Goal: Information Seeking & Learning: Learn about a topic

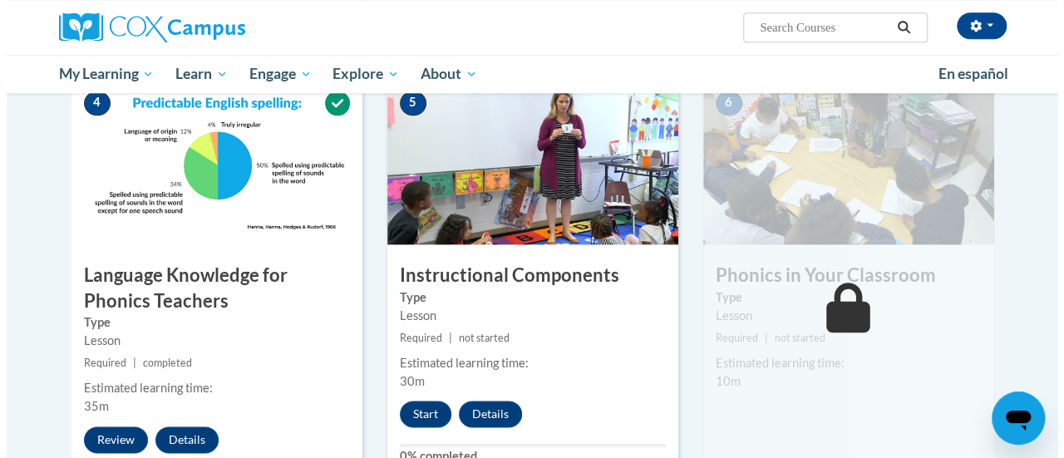
scroll to position [836, 0]
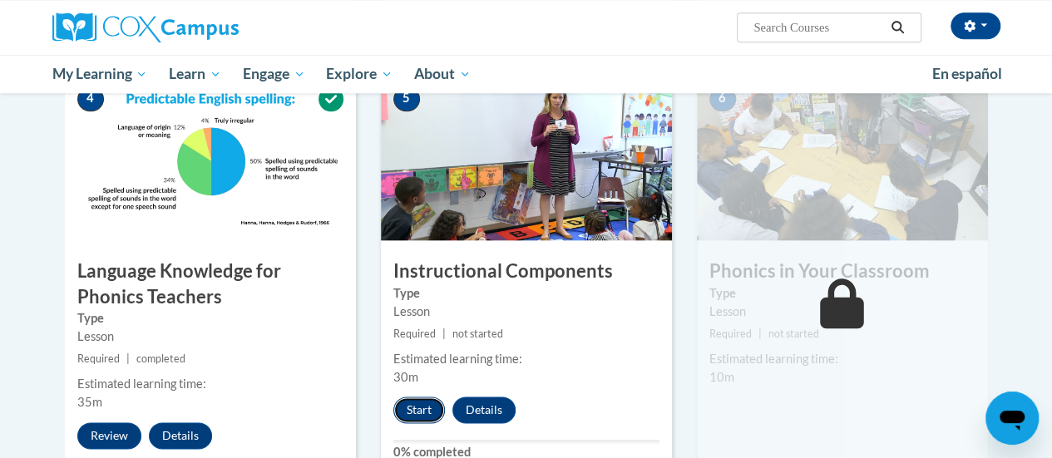
click at [426, 410] on button "Start" at bounding box center [419, 410] width 52 height 27
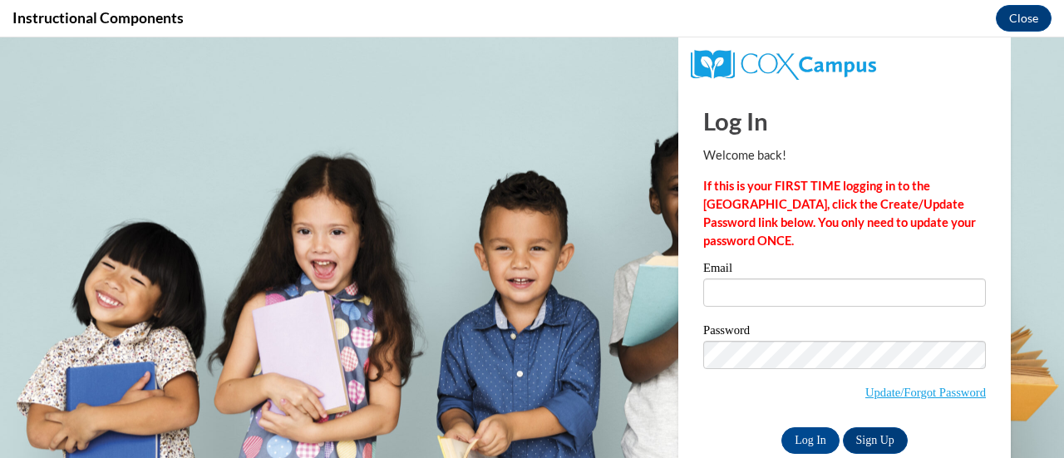
scroll to position [0, 0]
click at [739, 301] on input "Email" at bounding box center [844, 292] width 283 height 28
type input "madyson.harrison@muskegonorway.org"
click at [781, 428] on input "Log In" at bounding box center [810, 440] width 58 height 27
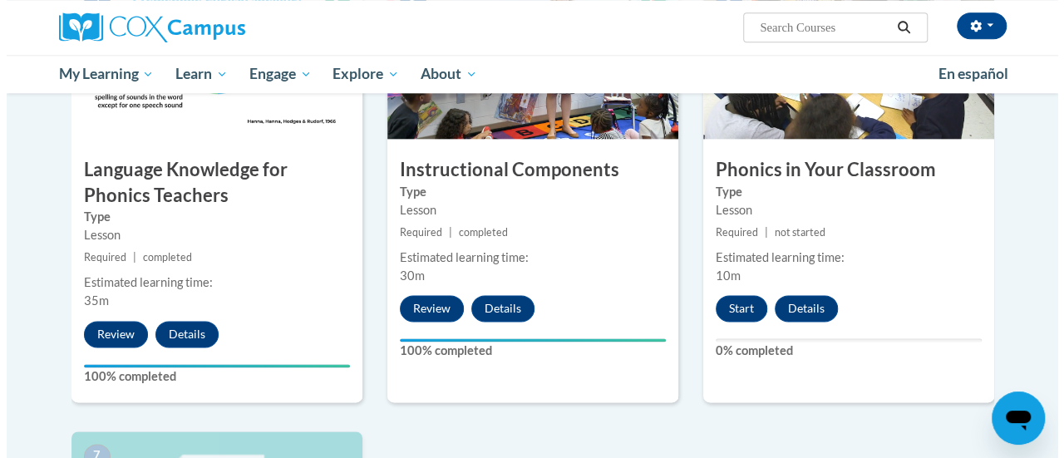
scroll to position [936, 0]
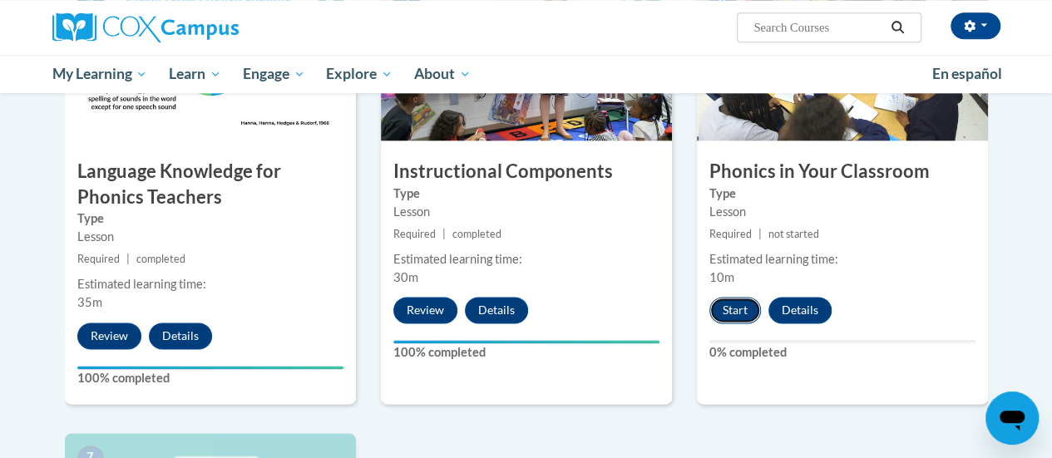
click at [732, 309] on button "Start" at bounding box center [735, 310] width 52 height 27
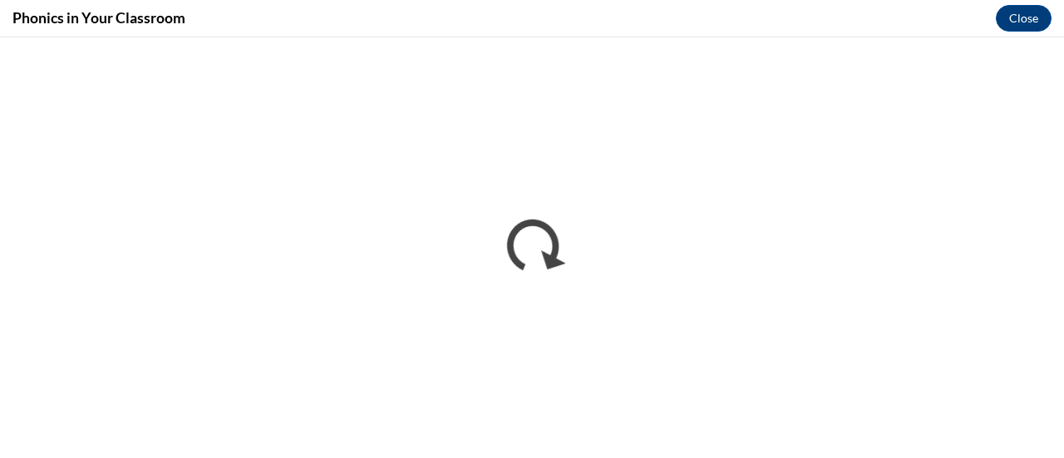
scroll to position [0, 0]
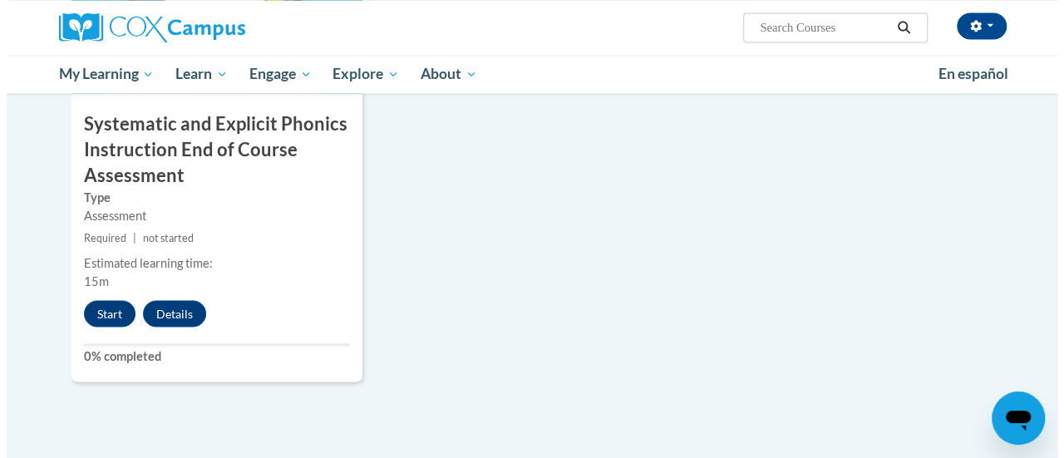
scroll to position [1441, 0]
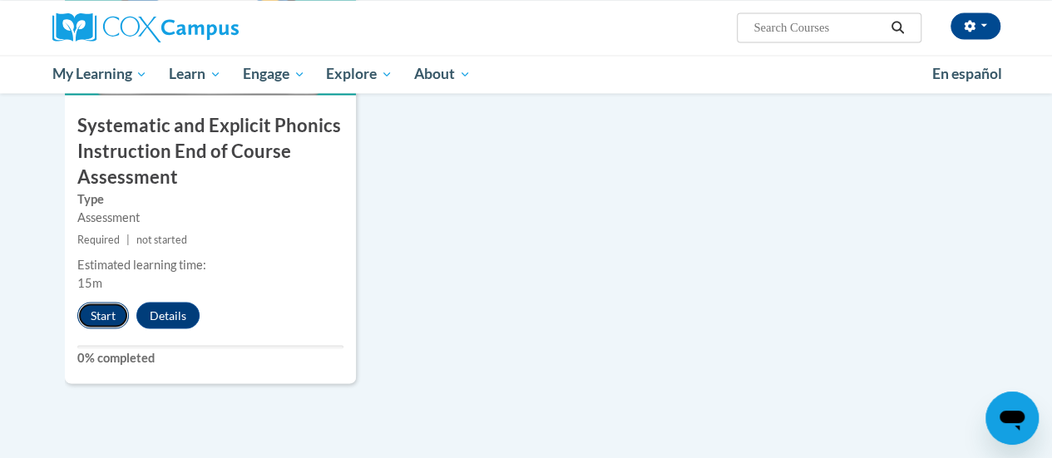
click at [113, 306] on button "Start" at bounding box center [103, 315] width 52 height 27
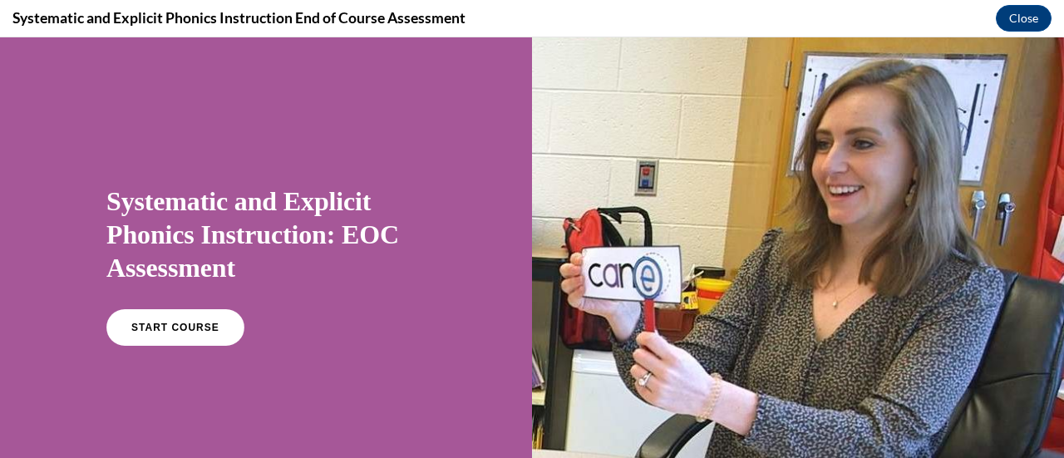
scroll to position [0, 0]
click at [130, 324] on span "START COURSE" at bounding box center [175, 328] width 92 height 12
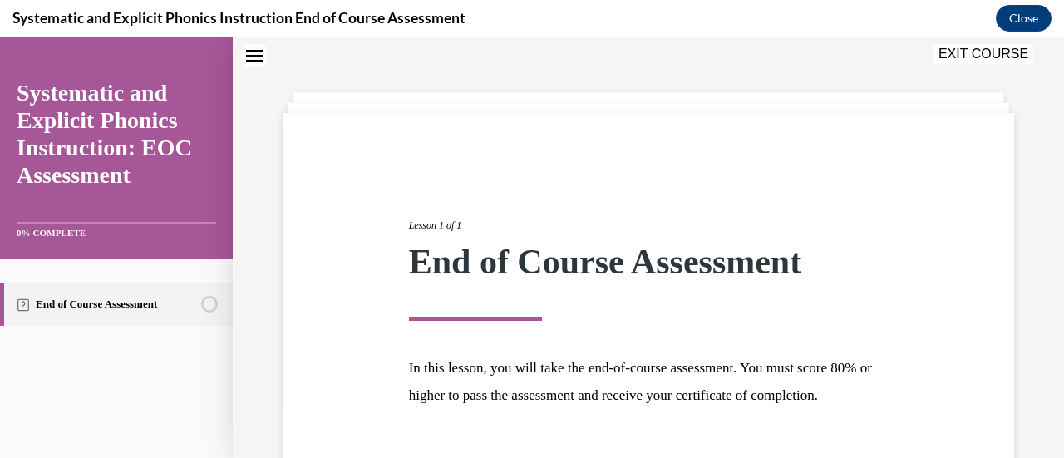
scroll to position [195, 0]
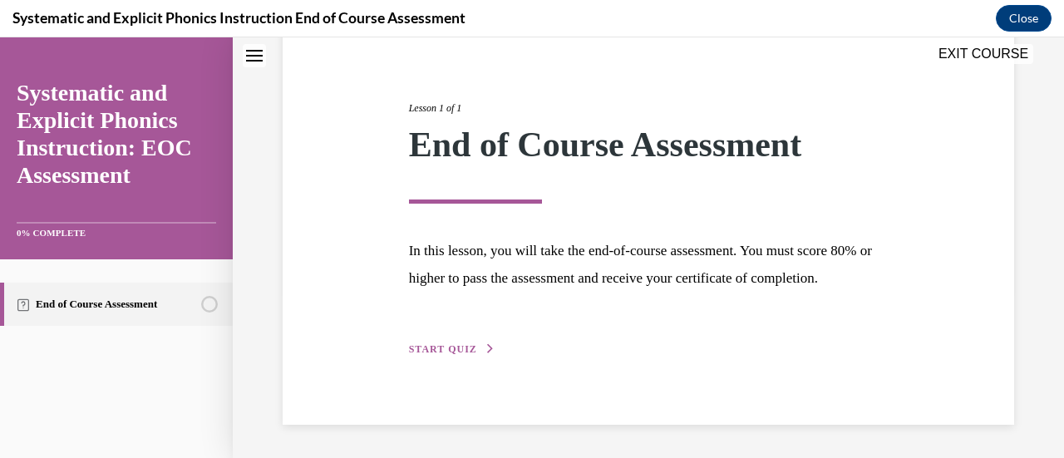
click at [441, 343] on button "START QUIZ" at bounding box center [452, 349] width 86 height 15
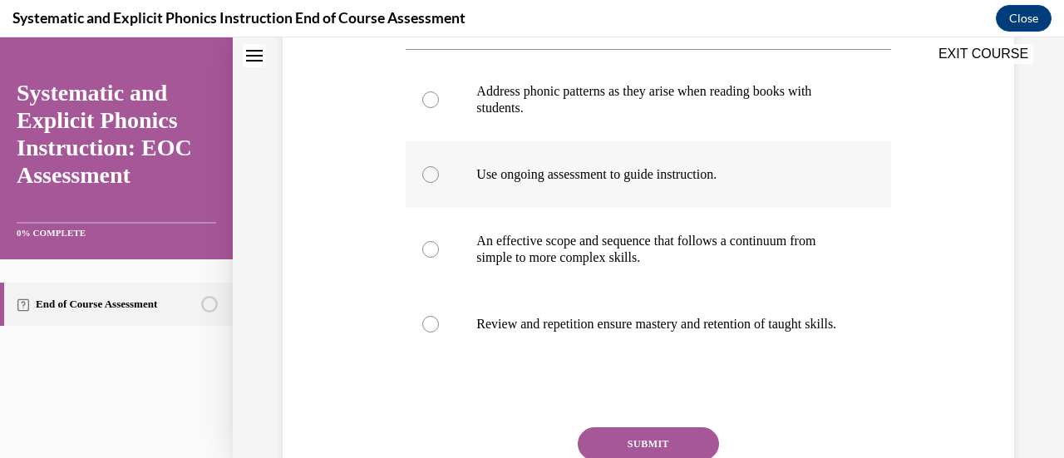
scroll to position [352, 0]
click at [522, 116] on div at bounding box center [648, 98] width 485 height 83
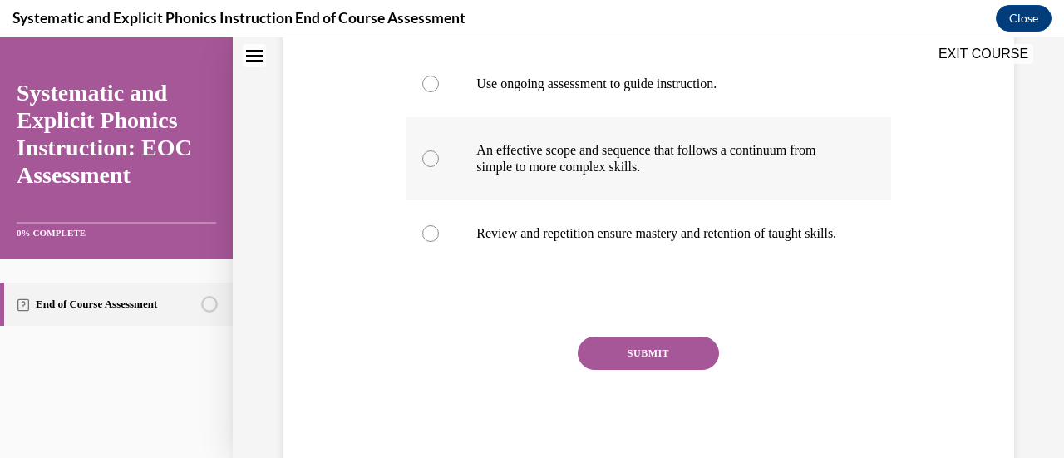
scroll to position [443, 0]
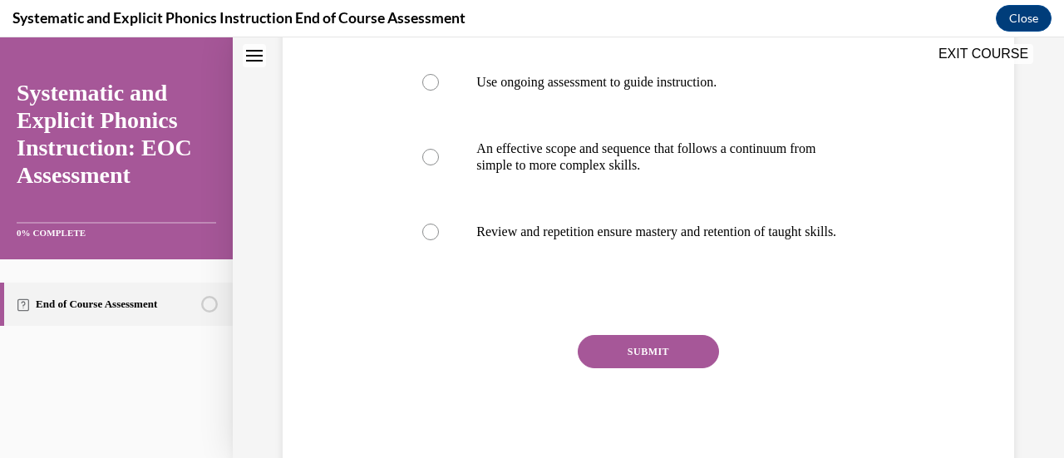
click at [621, 362] on button "SUBMIT" at bounding box center [648, 351] width 141 height 33
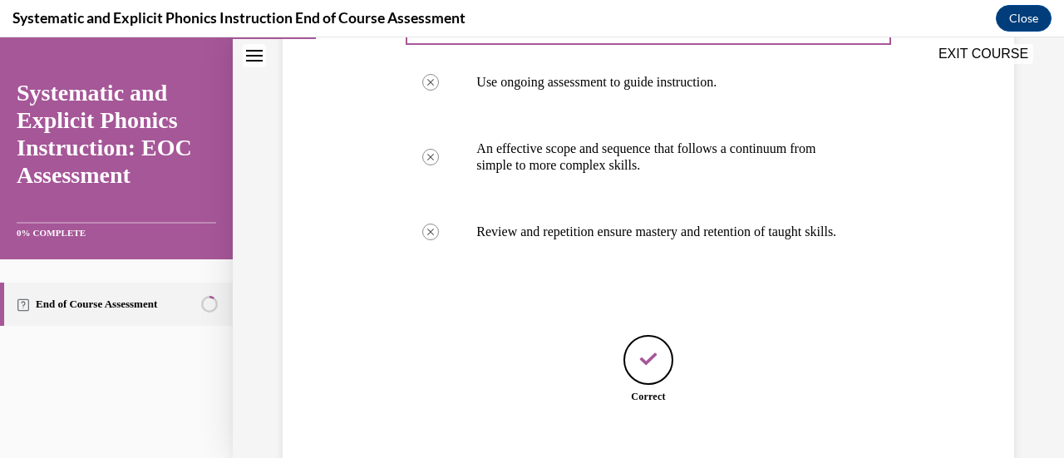
scroll to position [558, 0]
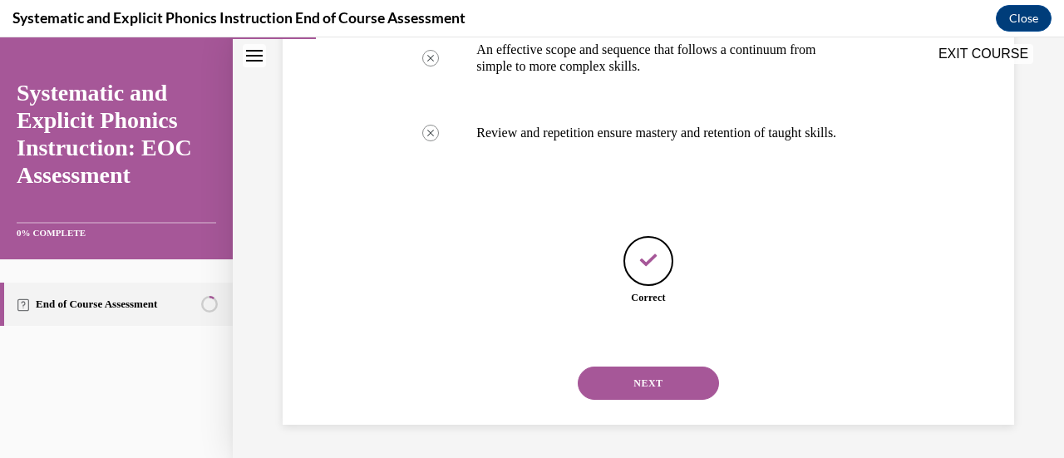
click at [622, 392] on button "NEXT" at bounding box center [648, 383] width 141 height 33
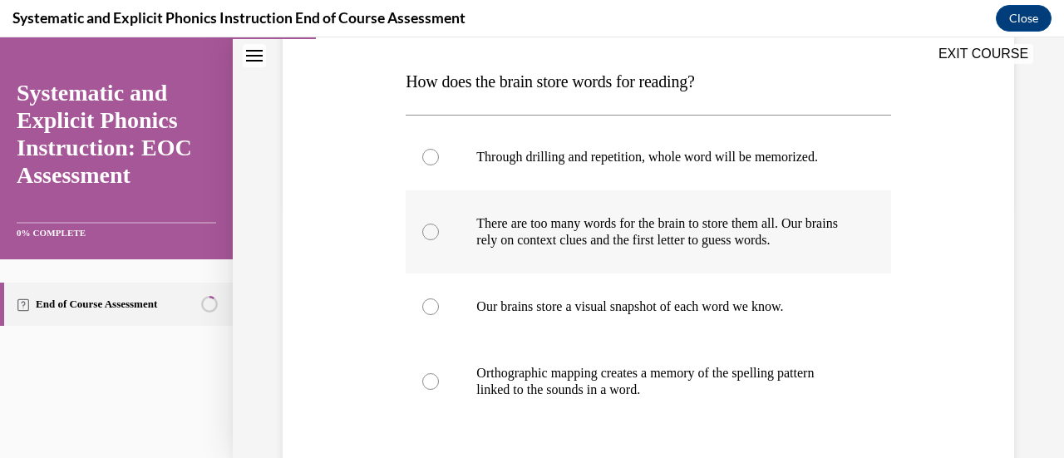
scroll to position [254, 0]
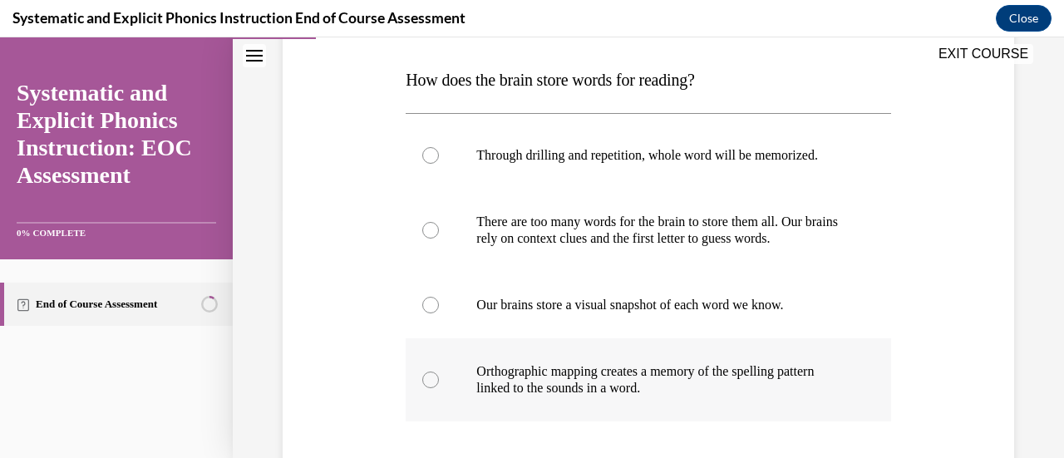
click at [611, 368] on p "Orthographic mapping creates a memory of the spelling pattern linked to the sou…" at bounding box center [662, 379] width 372 height 33
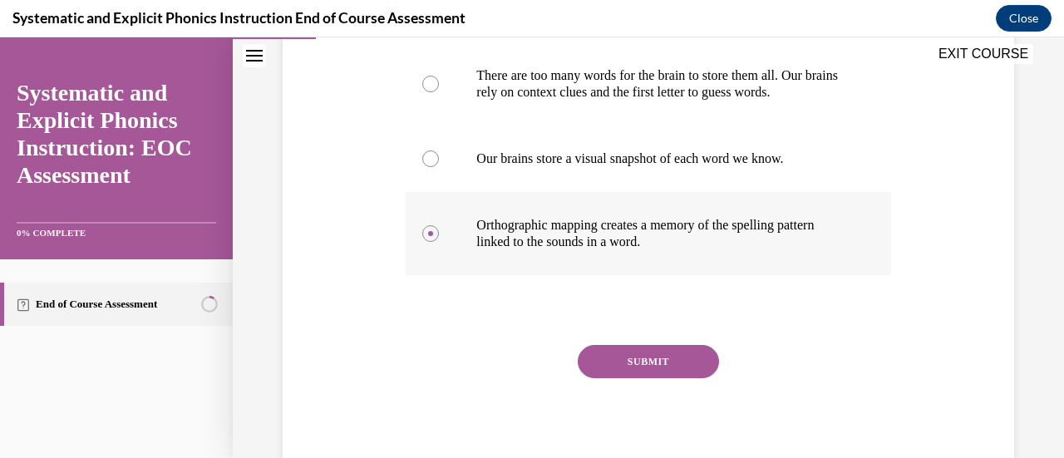
scroll to position [406, 0]
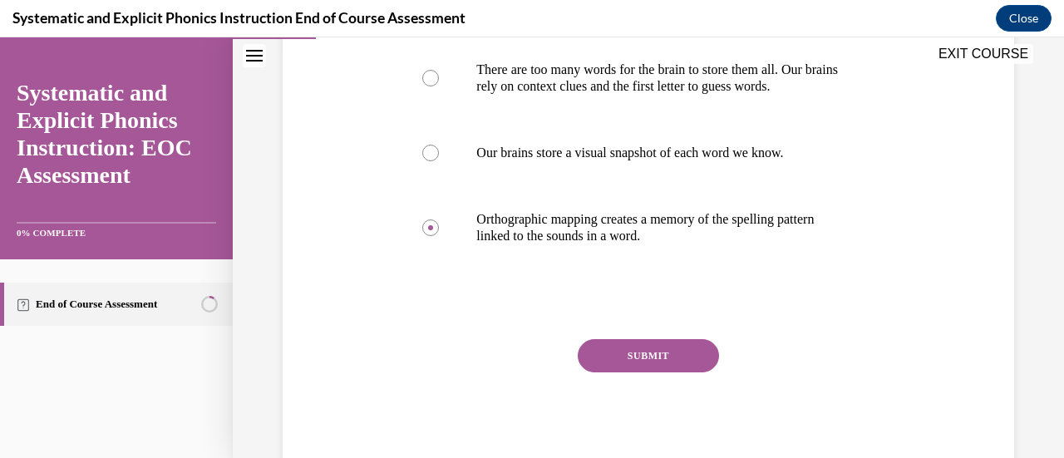
click at [609, 345] on button "SUBMIT" at bounding box center [648, 355] width 141 height 33
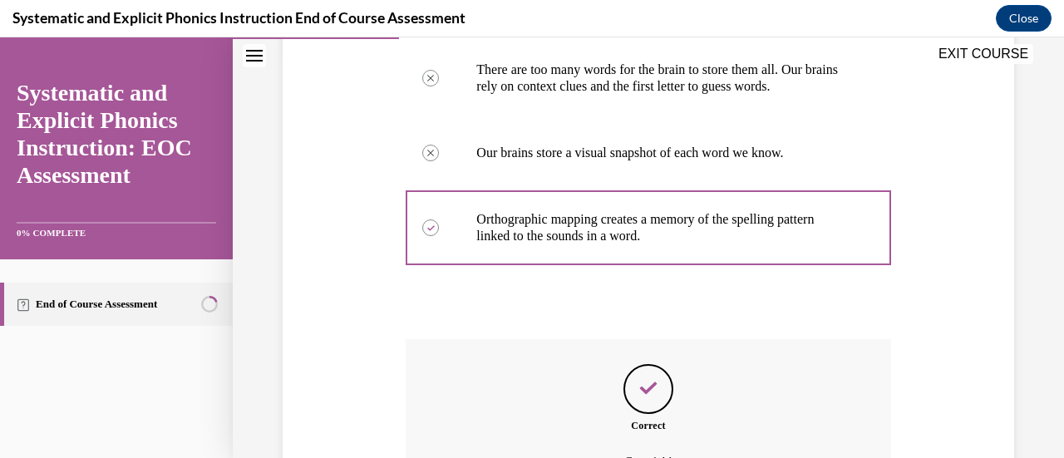
scroll to position [590, 0]
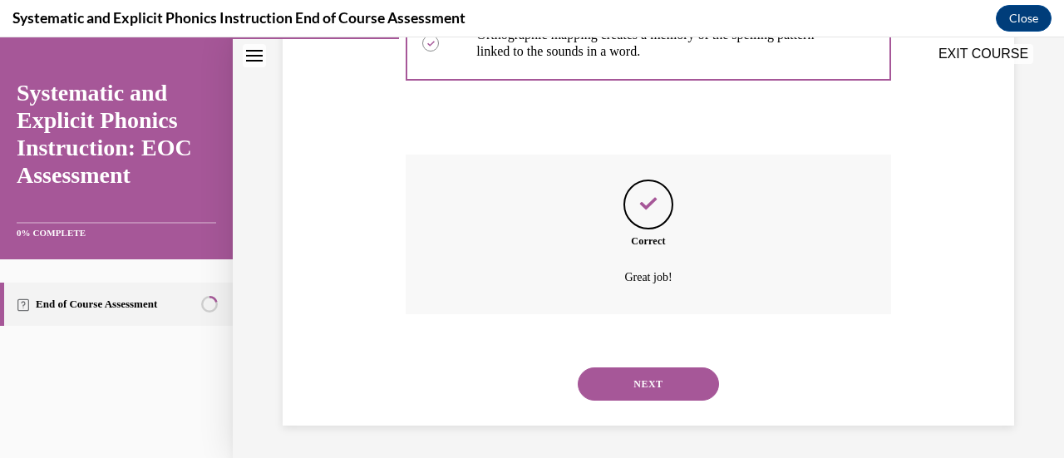
click at [613, 385] on button "NEXT" at bounding box center [648, 383] width 141 height 33
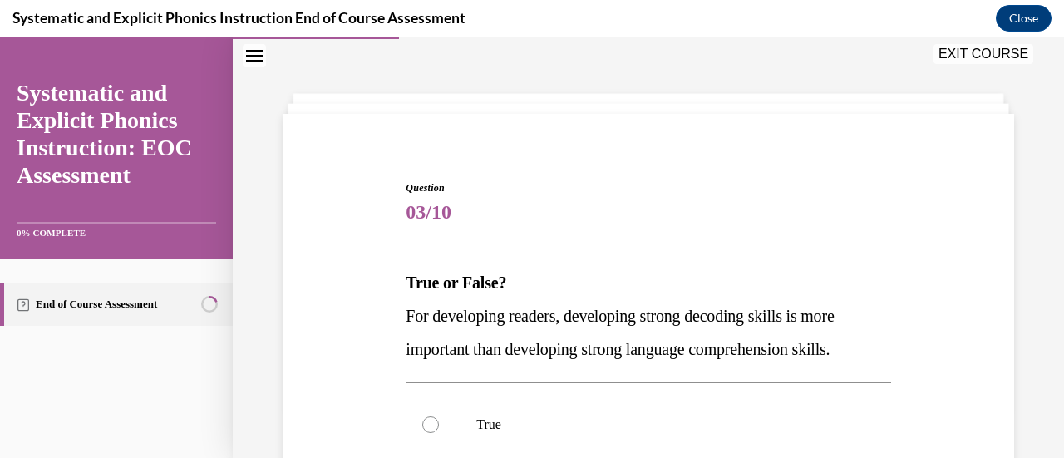
scroll to position [166, 0]
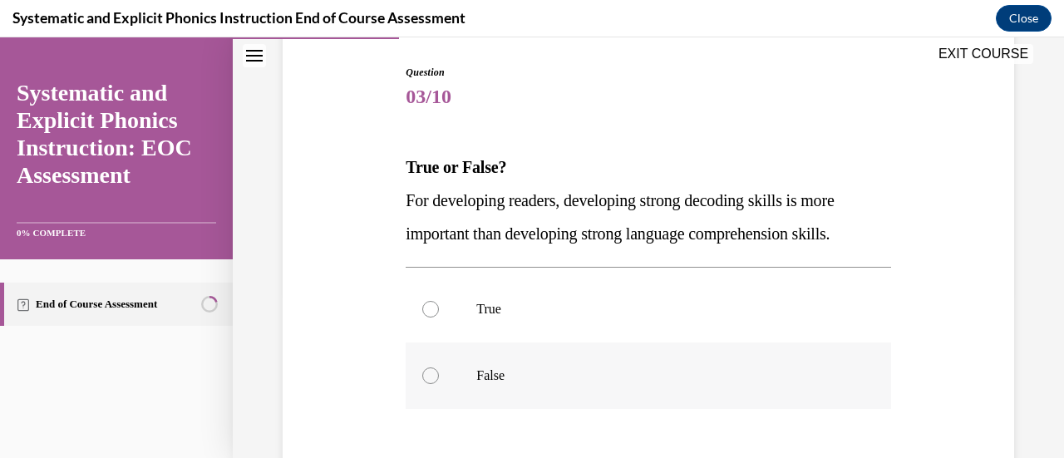
click at [472, 373] on div at bounding box center [648, 376] width 485 height 67
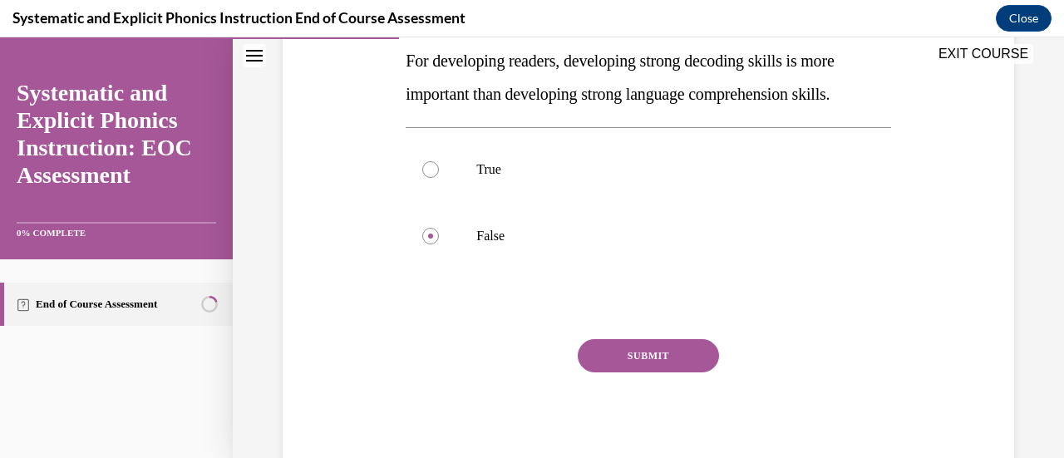
click at [620, 336] on div "Question 03/10 True or False? For developing readers, developing strong decodin…" at bounding box center [648, 200] width 485 height 550
click at [619, 354] on button "SUBMIT" at bounding box center [648, 355] width 141 height 33
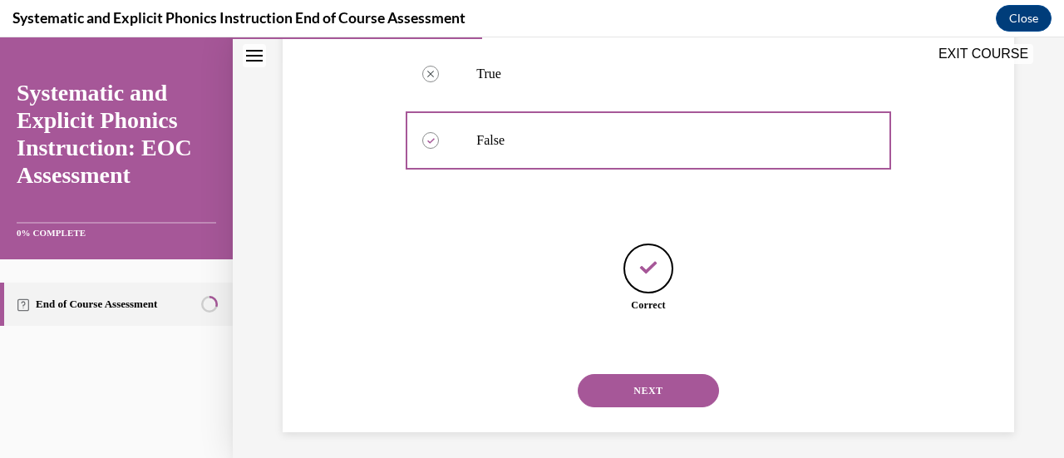
click at [640, 382] on button "NEXT" at bounding box center [648, 390] width 141 height 33
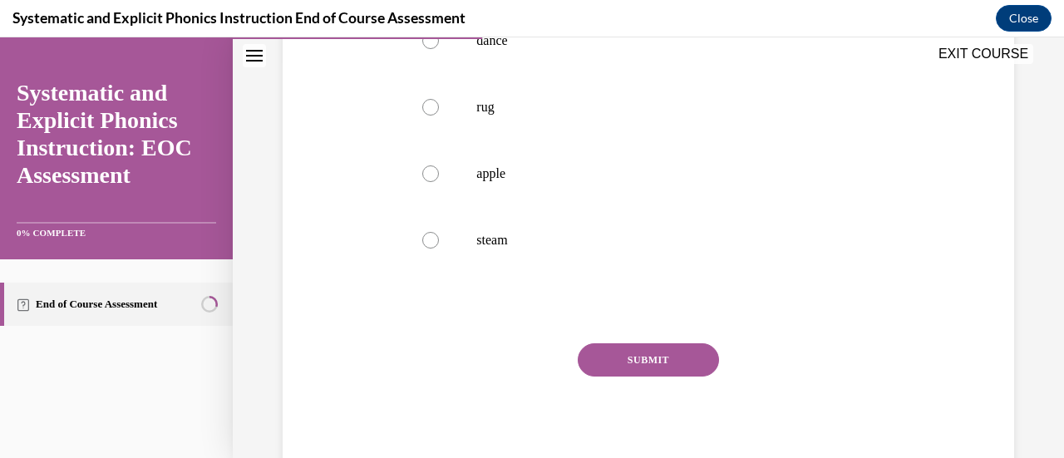
scroll to position [51, 0]
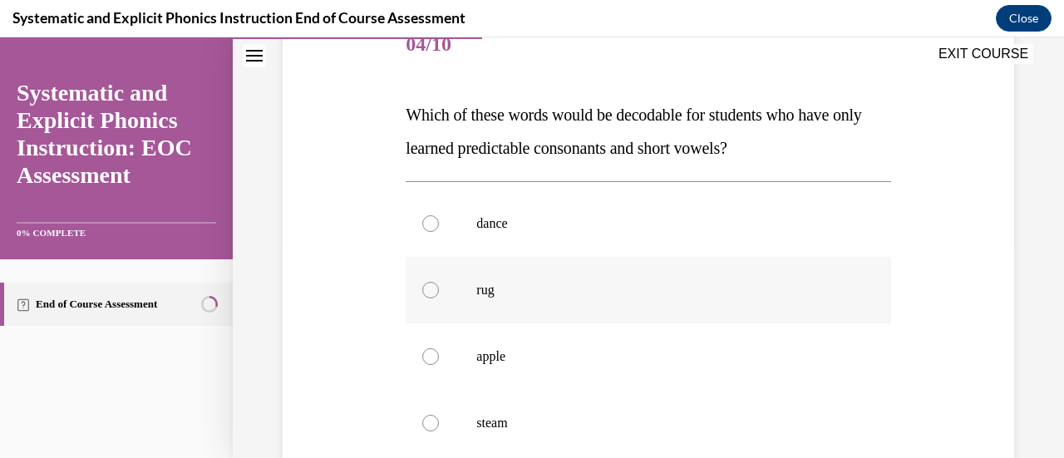
click at [515, 305] on div at bounding box center [648, 290] width 485 height 67
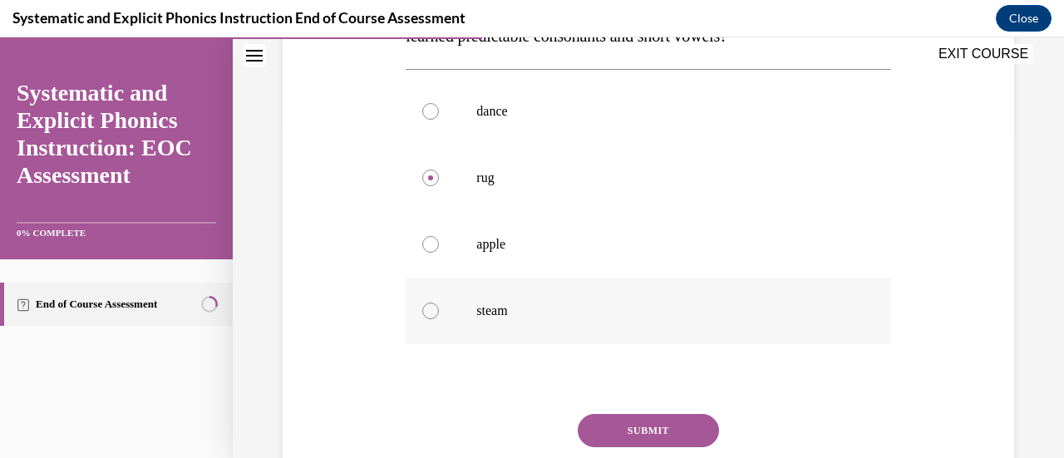
scroll to position [348, 0]
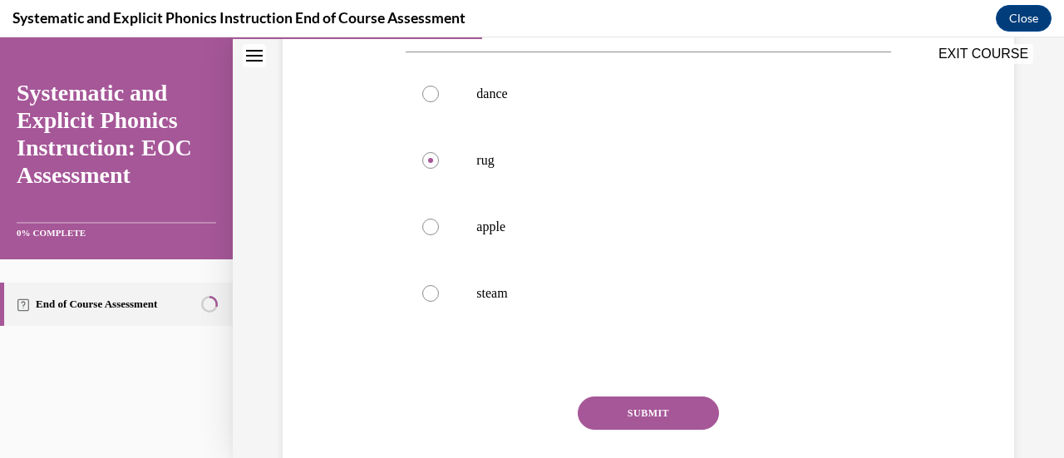
click at [607, 412] on button "SUBMIT" at bounding box center [648, 413] width 141 height 33
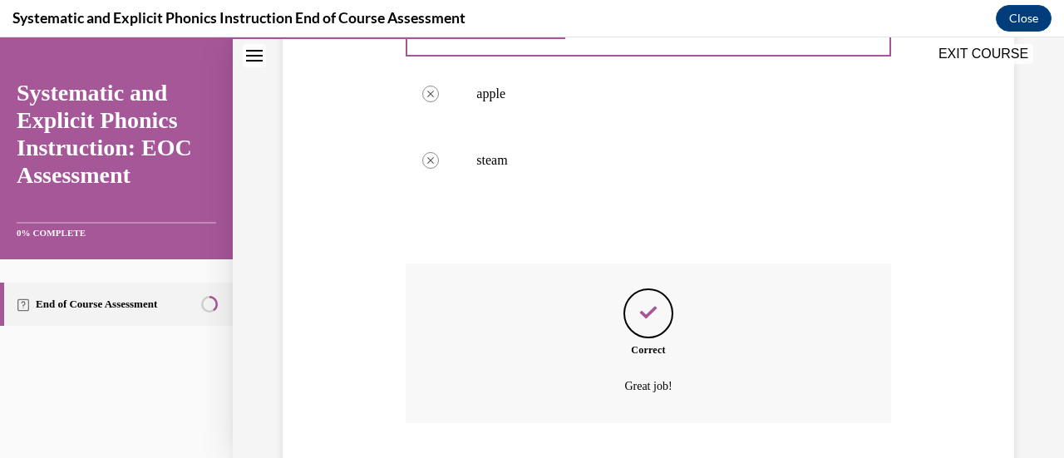
click at [663, 389] on p "Great job!" at bounding box center [648, 387] width 377 height 20
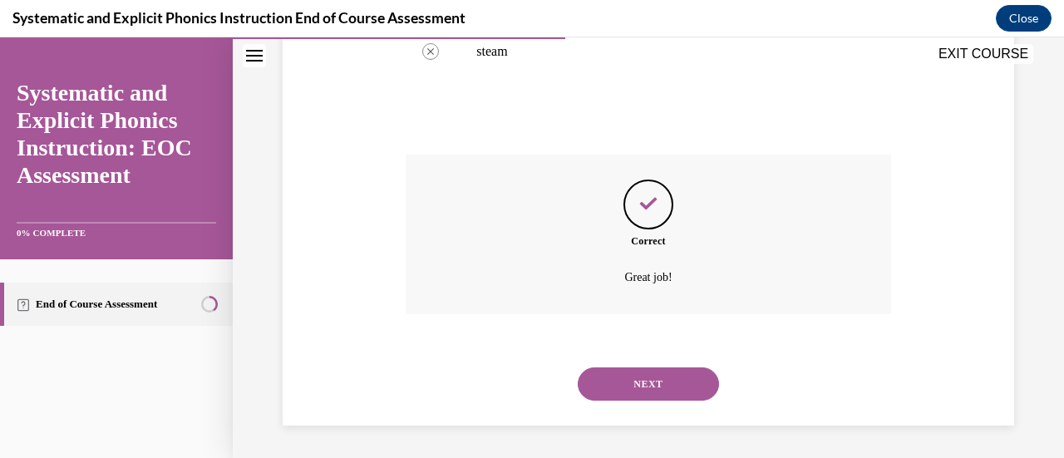
click at [650, 390] on button "NEXT" at bounding box center [648, 383] width 141 height 33
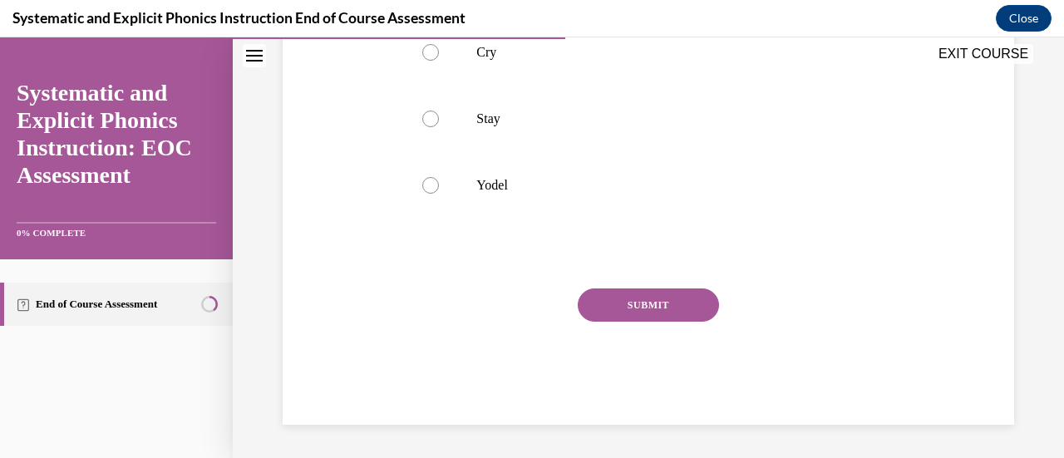
scroll to position [51, 0]
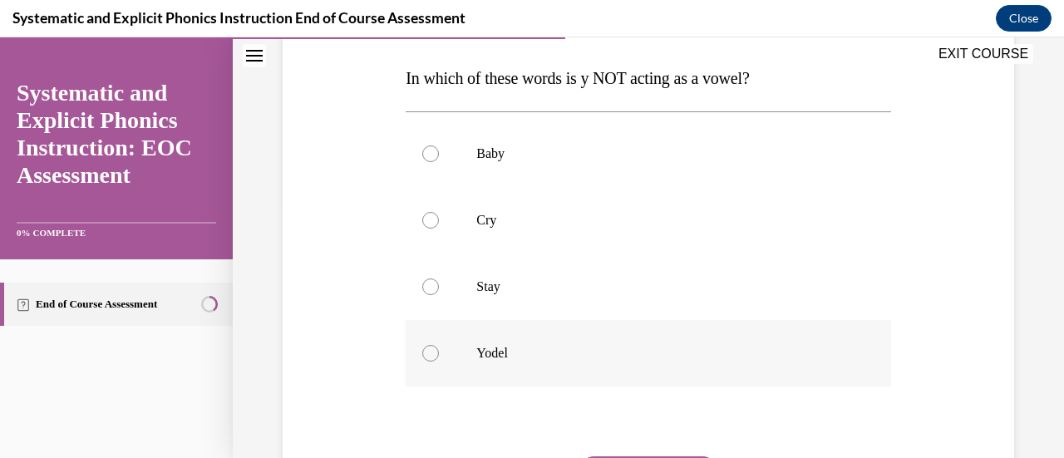
click at [550, 345] on p "Yodel" at bounding box center [662, 353] width 372 height 17
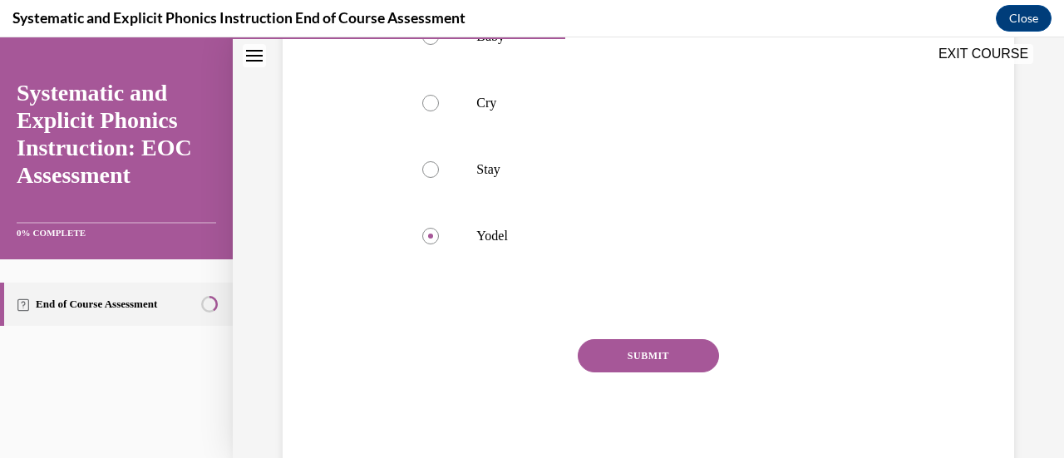
click at [621, 347] on button "SUBMIT" at bounding box center [648, 355] width 141 height 33
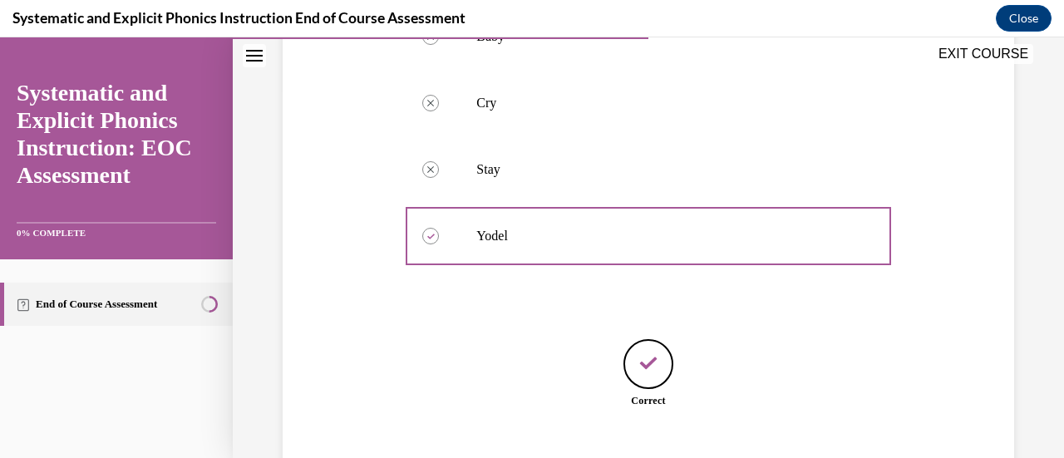
scroll to position [475, 0]
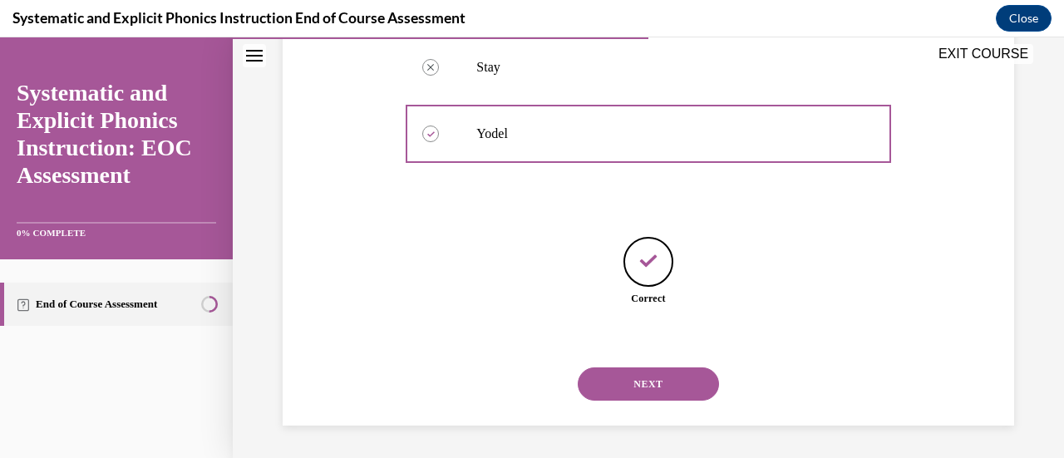
click at [639, 377] on button "NEXT" at bounding box center [648, 383] width 141 height 33
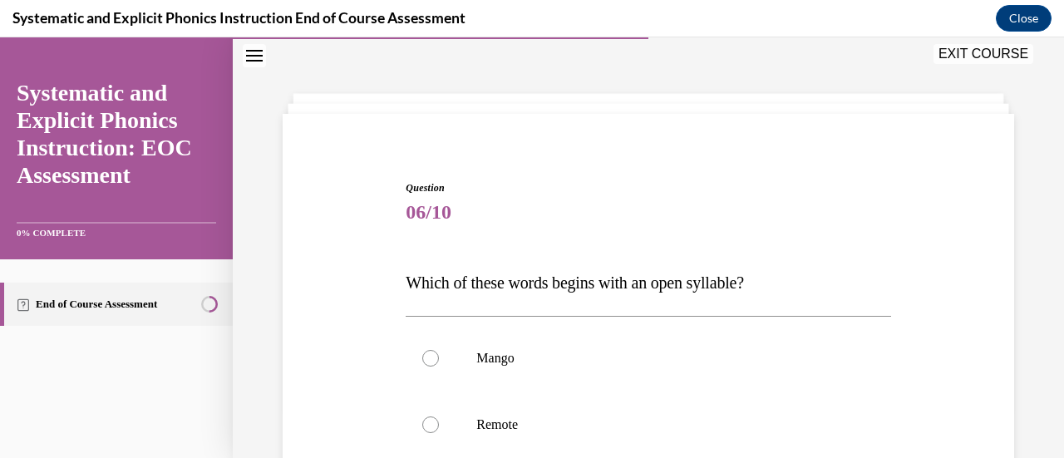
scroll to position [291, 0]
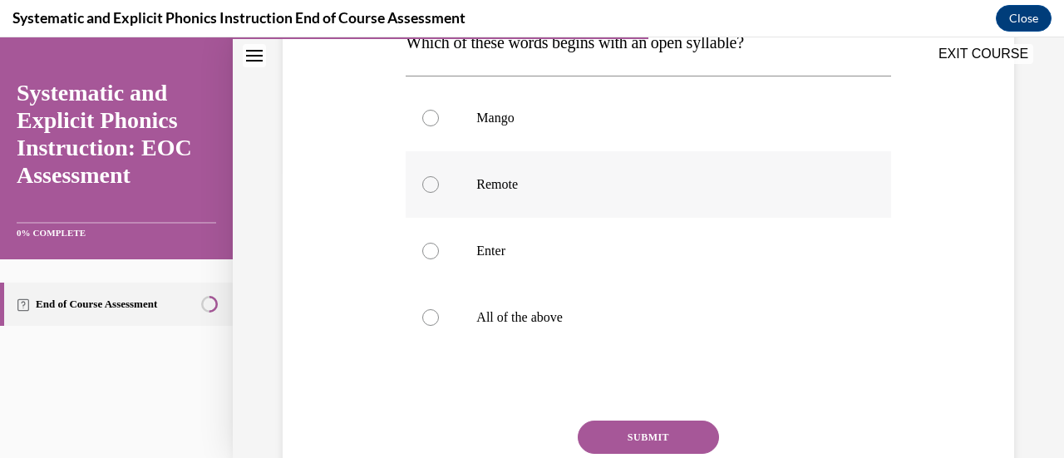
click at [534, 194] on div at bounding box center [648, 184] width 485 height 67
click at [606, 438] on button "SUBMIT" at bounding box center [648, 437] width 141 height 33
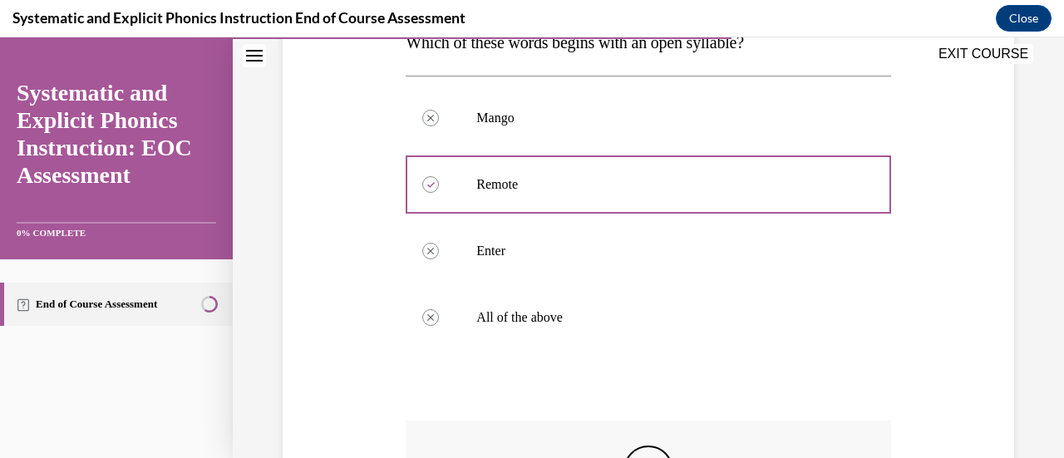
scroll to position [557, 0]
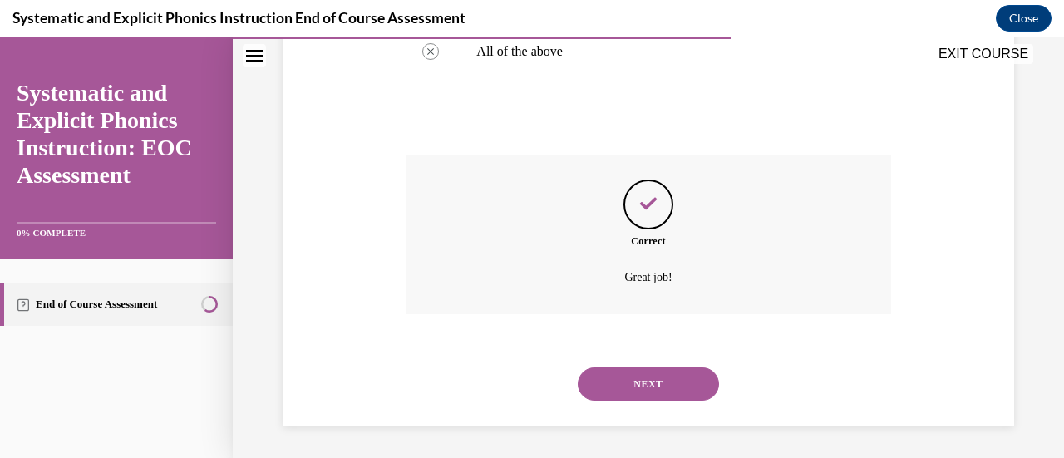
click at [602, 390] on button "NEXT" at bounding box center [648, 383] width 141 height 33
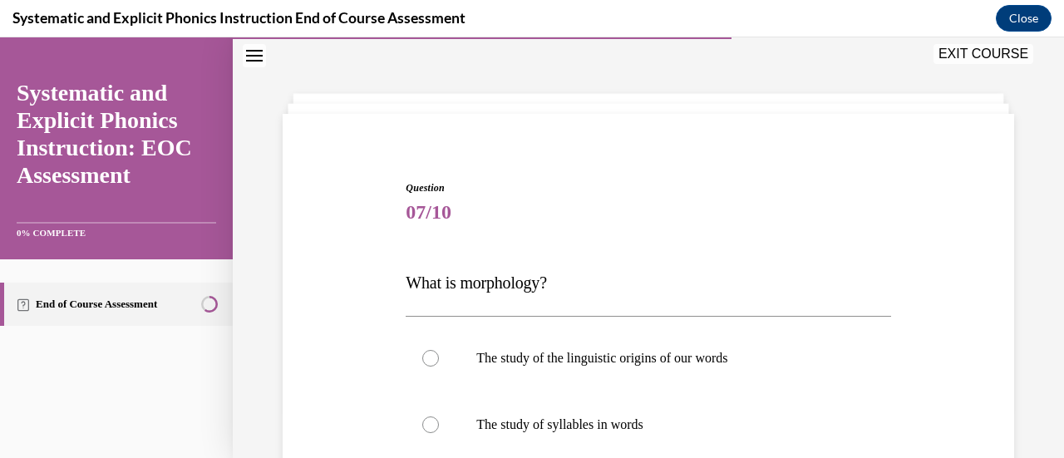
scroll to position [244, 0]
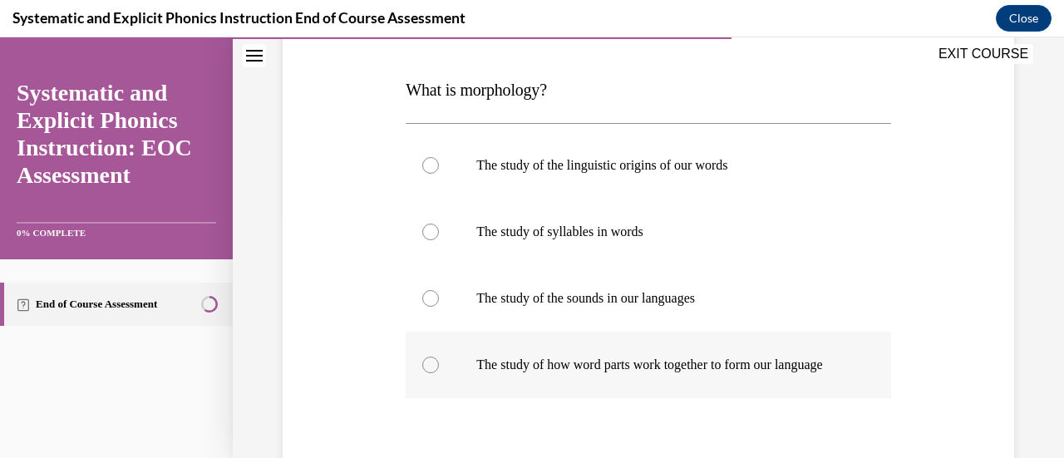
click at [658, 373] on p "The study of how word parts work together to form our language" at bounding box center [662, 365] width 372 height 17
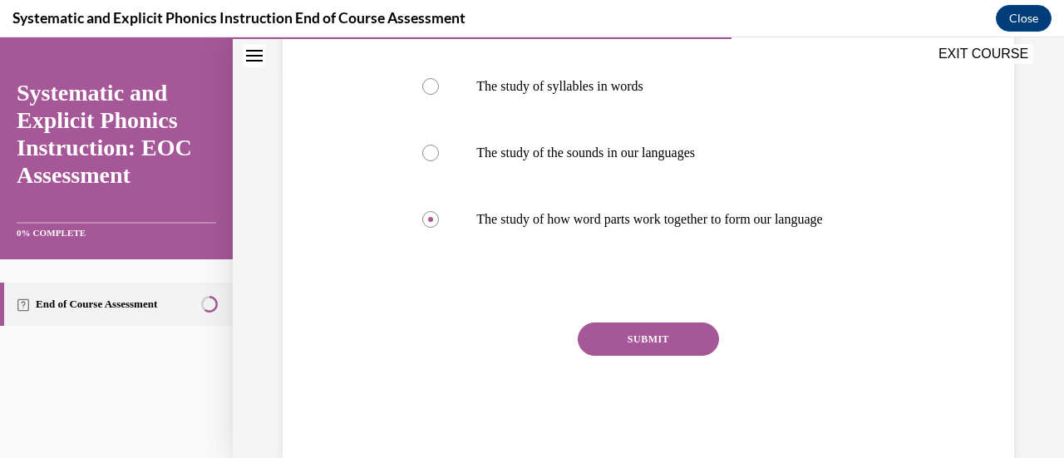
click at [633, 356] on button "SUBMIT" at bounding box center [648, 339] width 141 height 33
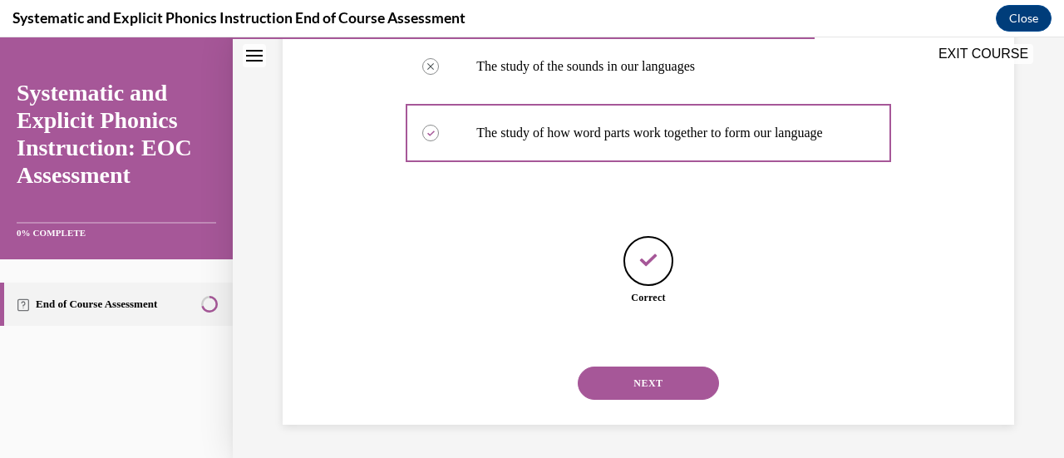
click at [628, 380] on button "NEXT" at bounding box center [648, 383] width 141 height 33
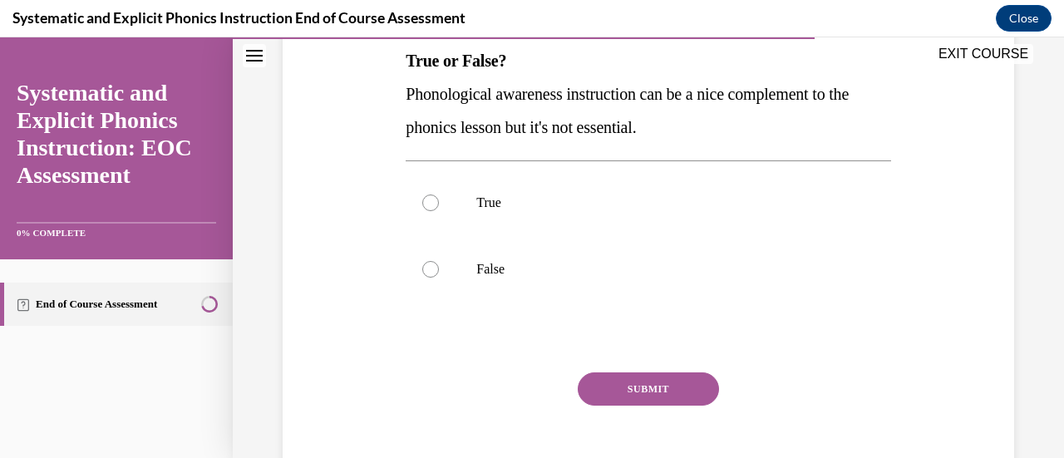
scroll to position [274, 0]
click at [504, 270] on p "False" at bounding box center [662, 267] width 372 height 17
click at [644, 395] on button "SUBMIT" at bounding box center [648, 387] width 141 height 33
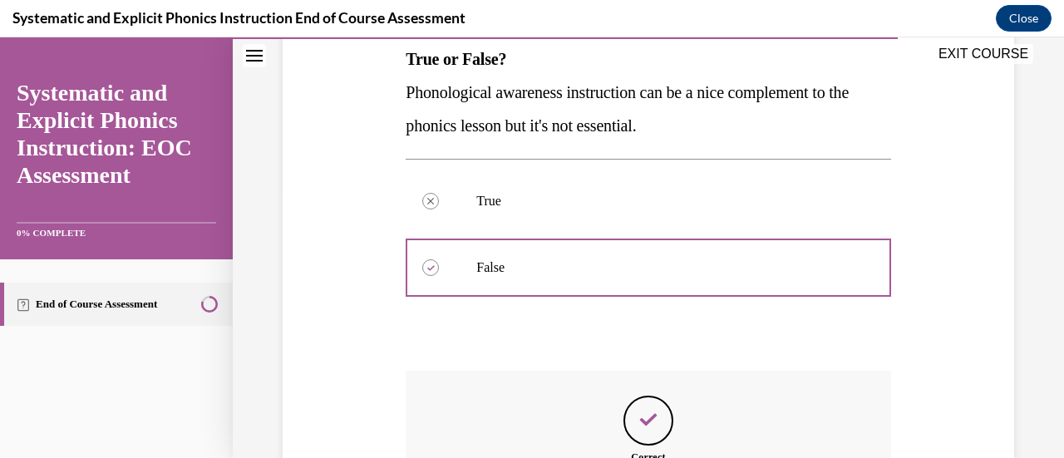
scroll to position [490, 0]
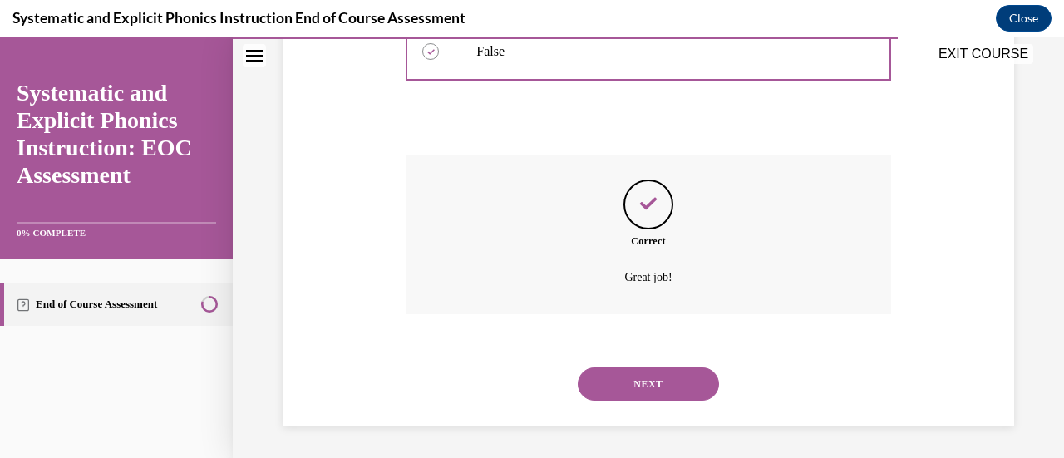
click at [628, 380] on button "NEXT" at bounding box center [648, 383] width 141 height 33
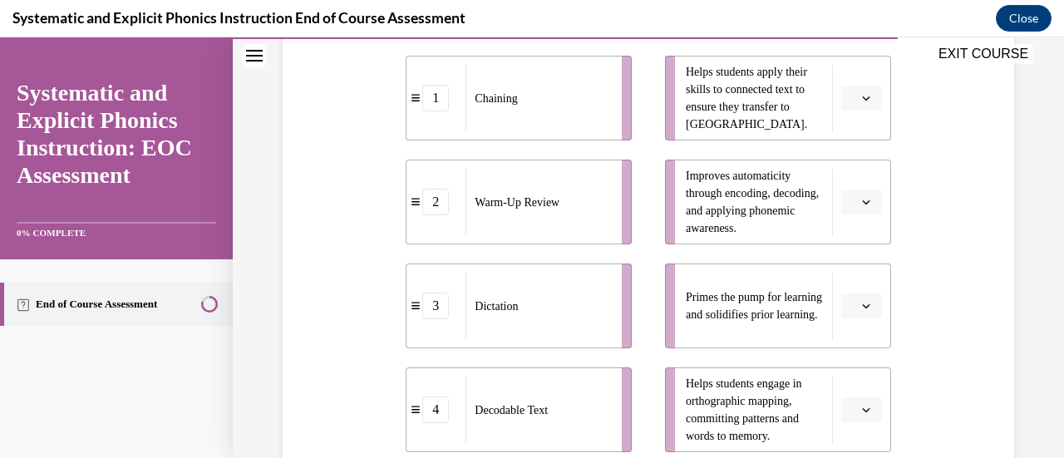
scroll to position [387, 0]
click at [861, 402] on button "button" at bounding box center [861, 409] width 41 height 25
click at [854, 343] on div "3" at bounding box center [848, 338] width 41 height 33
click at [860, 94] on span "button" at bounding box center [866, 97] width 12 height 12
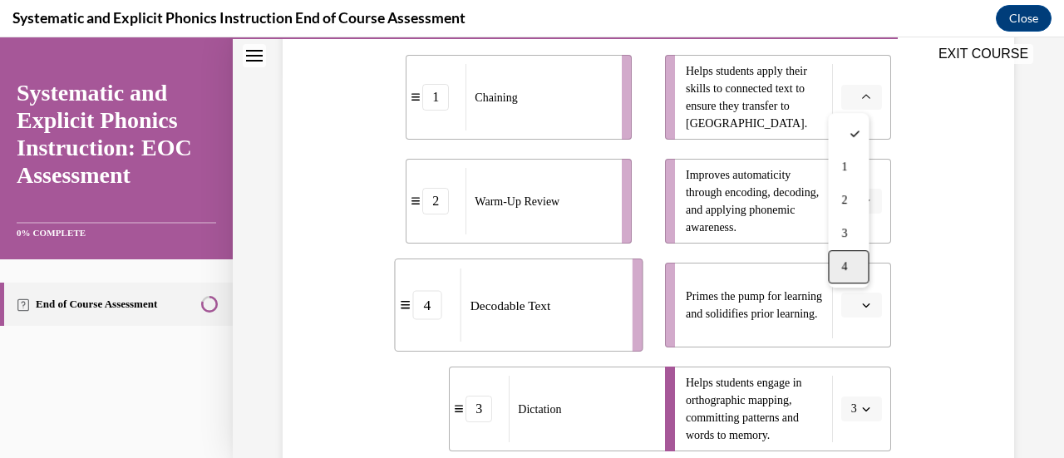
click at [856, 258] on div "4" at bounding box center [848, 266] width 41 height 33
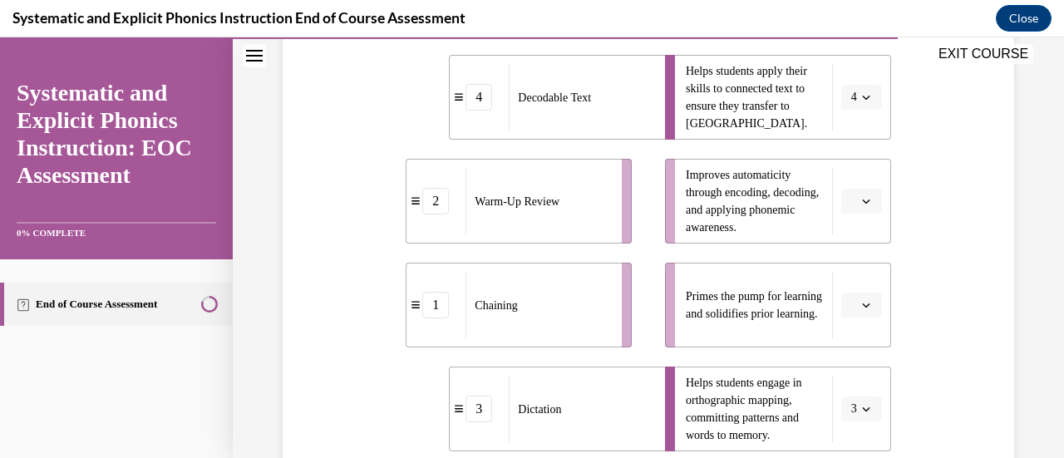
click at [857, 311] on button "button" at bounding box center [861, 305] width 41 height 25
click at [836, 205] on div "2" at bounding box center [848, 201] width 41 height 33
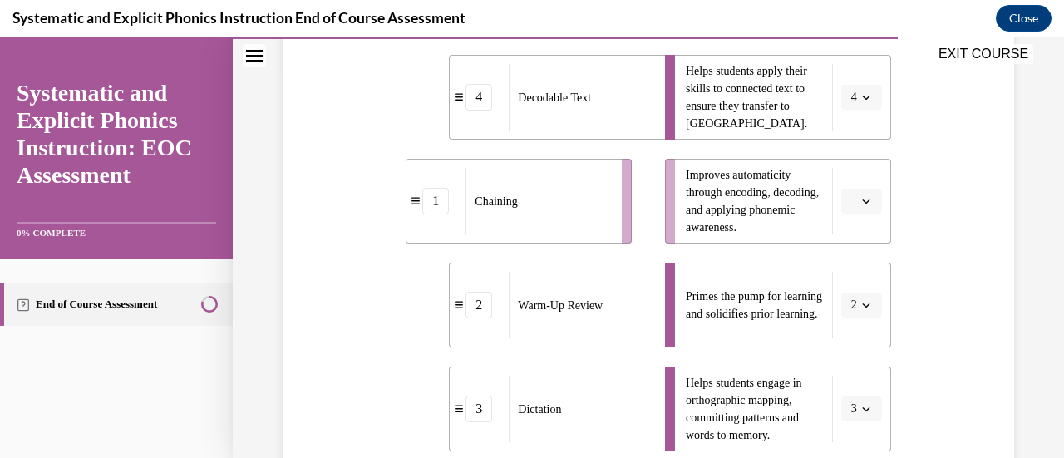
click at [862, 201] on icon "button" at bounding box center [866, 201] width 8 height 8
click at [852, 270] on div "1" at bounding box center [848, 270] width 41 height 33
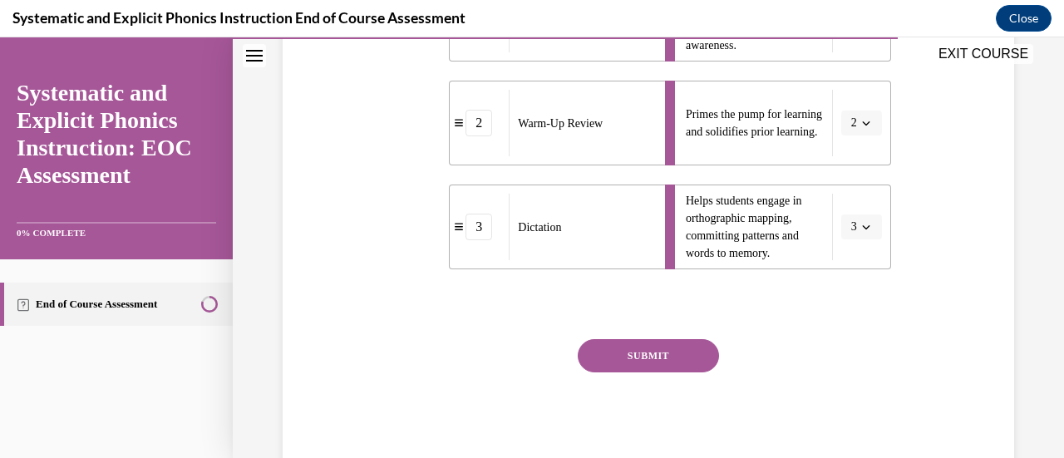
click at [609, 372] on div "SUBMIT NEXT" at bounding box center [648, 407] width 485 height 136
click at [605, 366] on button "SUBMIT" at bounding box center [648, 355] width 141 height 33
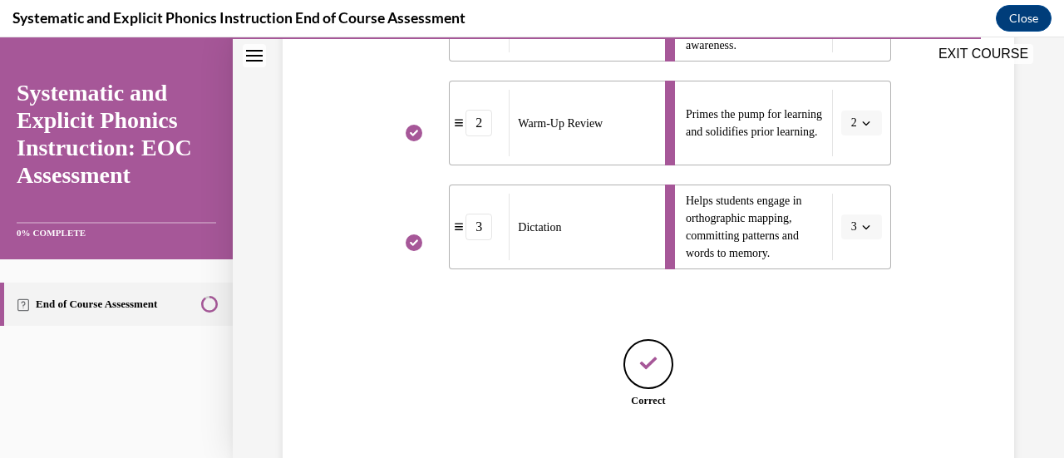
scroll to position [671, 0]
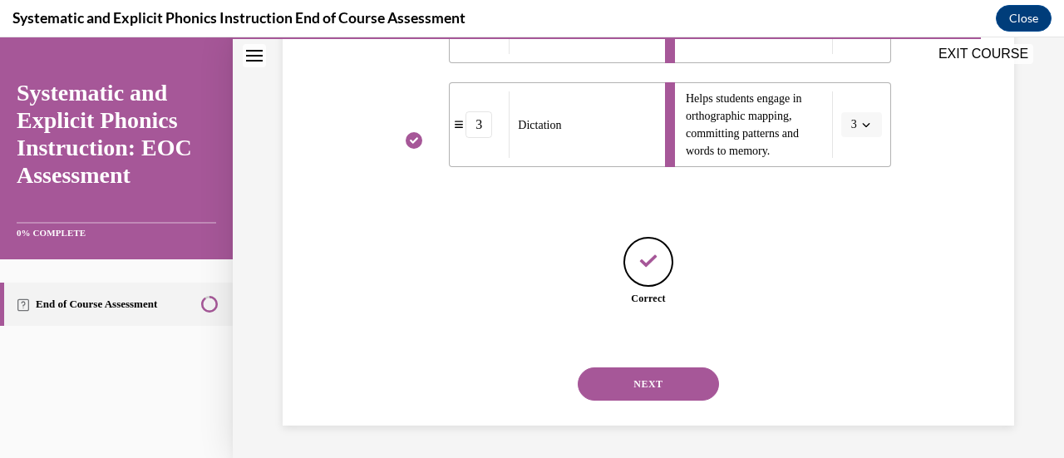
click at [662, 393] on button "NEXT" at bounding box center [648, 383] width 141 height 33
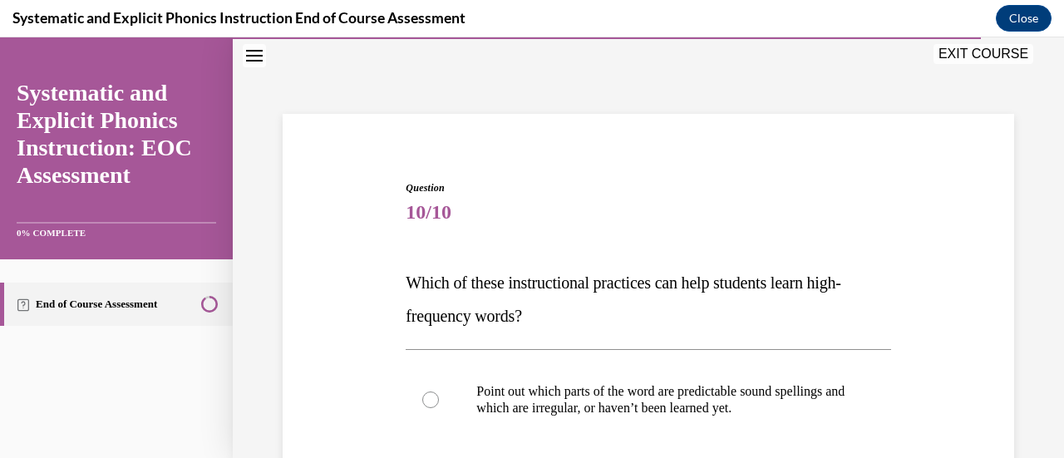
scroll to position [439, 0]
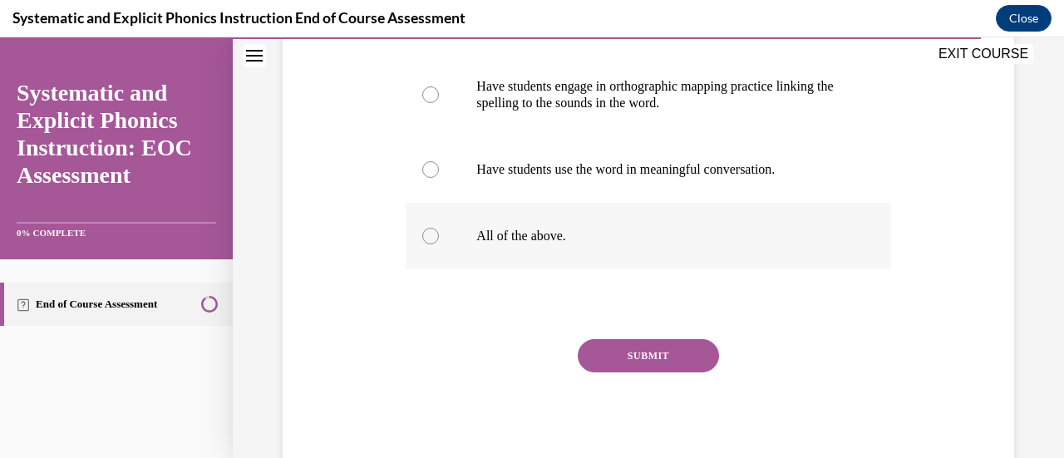
click at [521, 239] on p "All of the above." at bounding box center [662, 236] width 372 height 17
click at [622, 361] on button "SUBMIT" at bounding box center [648, 355] width 141 height 33
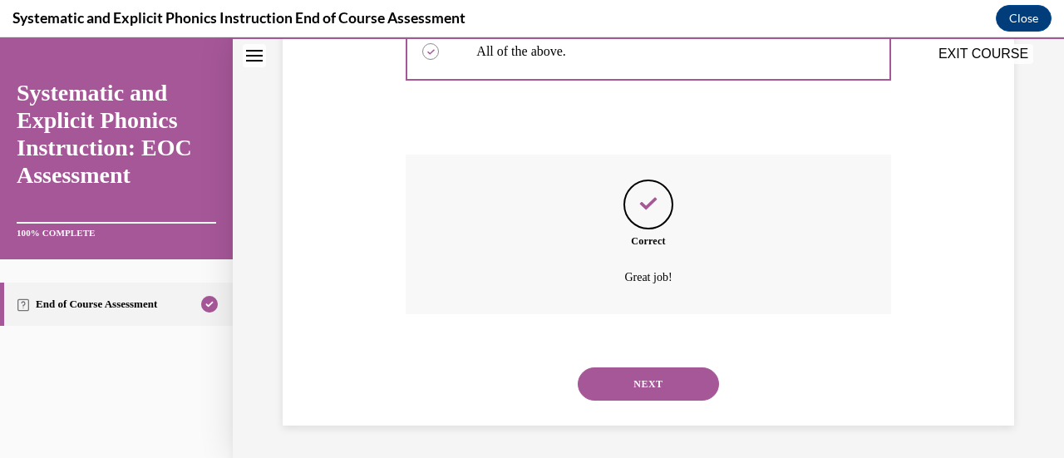
click at [622, 392] on button "NEXT" at bounding box center [648, 383] width 141 height 33
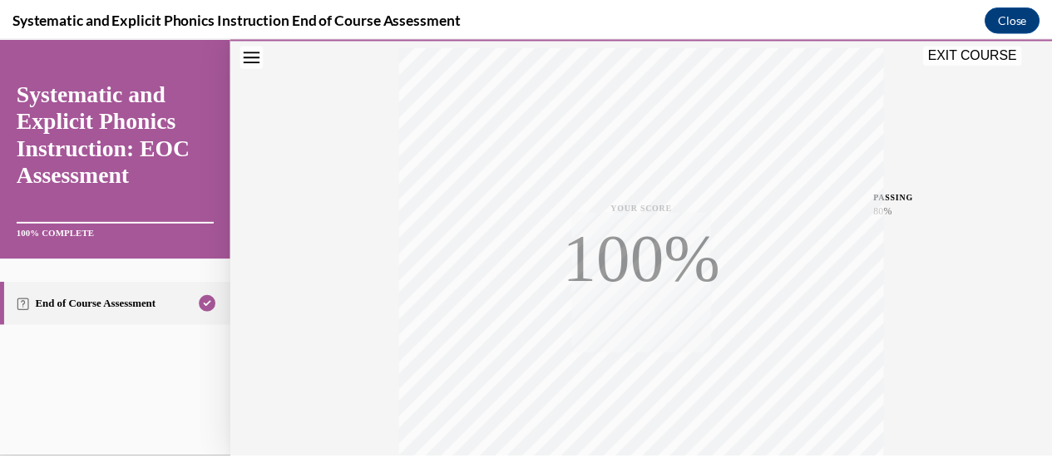
scroll to position [431, 0]
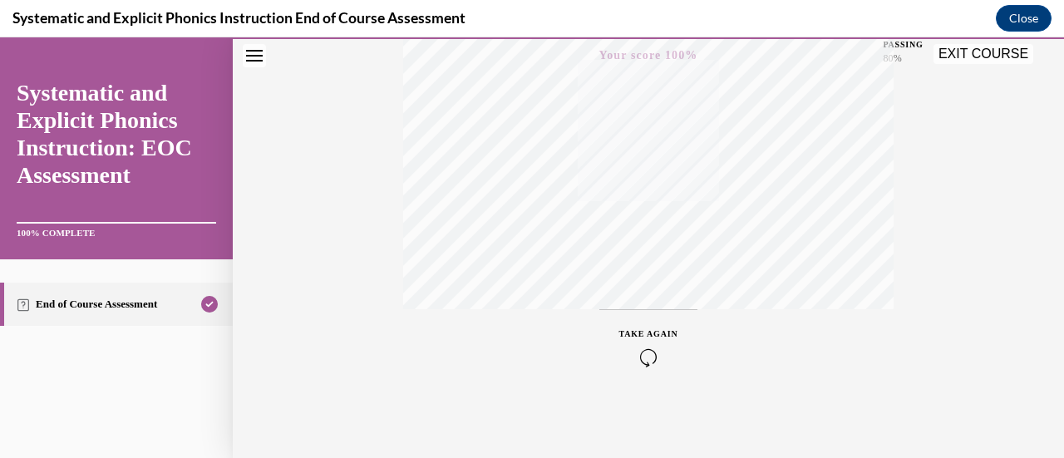
click at [981, 57] on button "EXIT COURSE" at bounding box center [984, 54] width 100 height 20
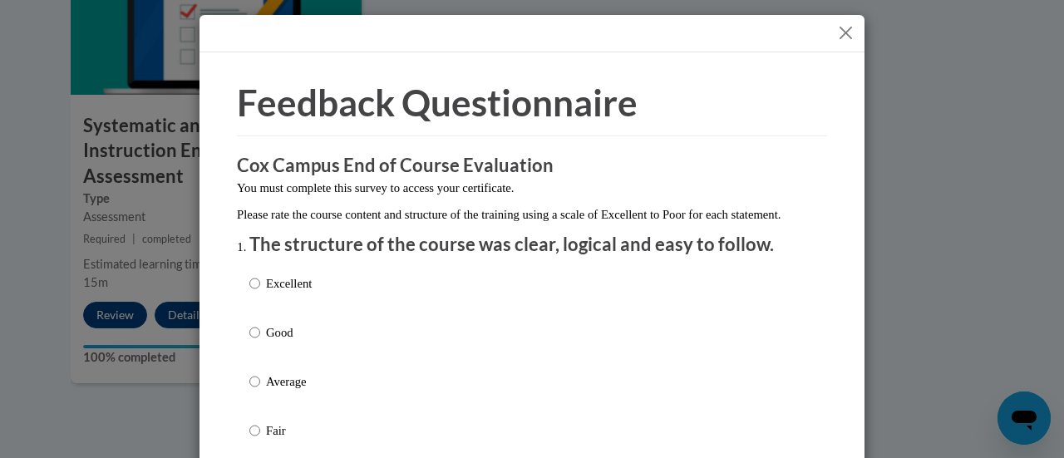
click at [848, 29] on button "Close" at bounding box center [845, 32] width 21 height 21
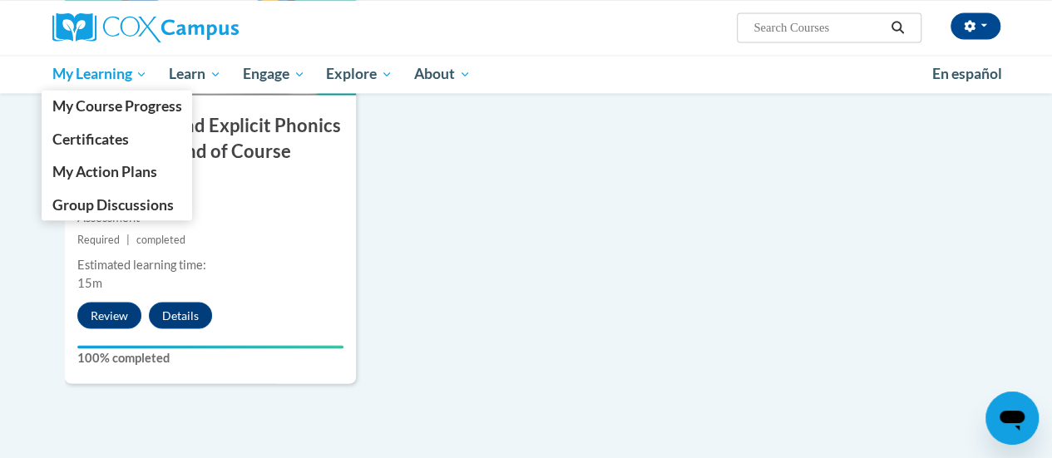
click at [98, 79] on span "My Learning" at bounding box center [100, 74] width 96 height 20
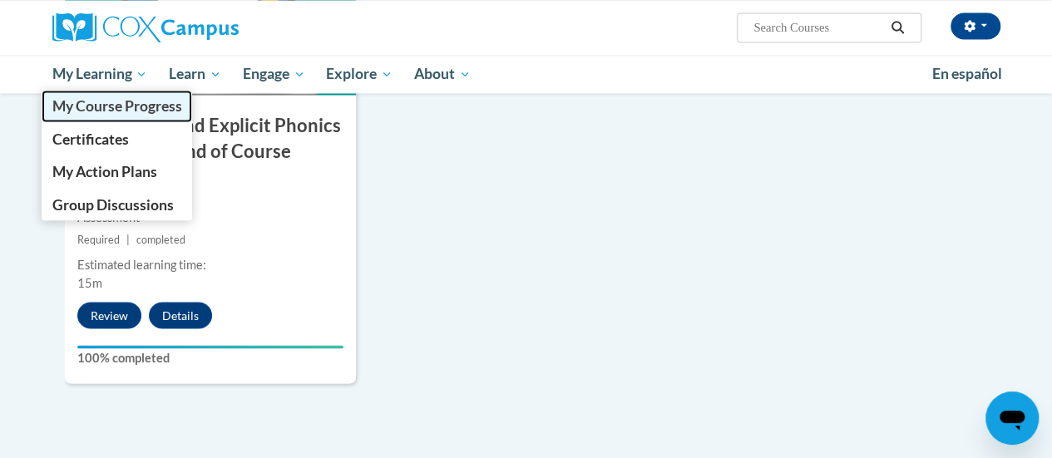
click at [96, 101] on span "My Course Progress" at bounding box center [117, 105] width 130 height 17
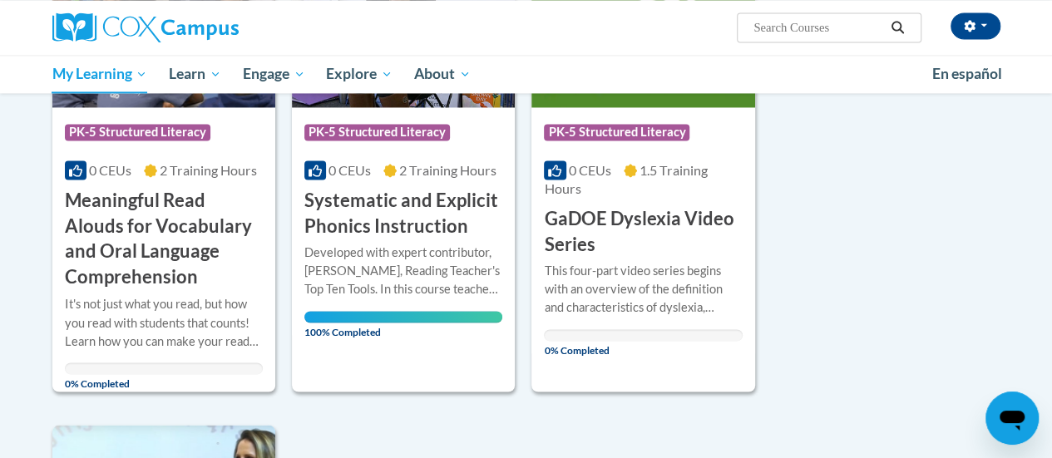
scroll to position [1256, 0]
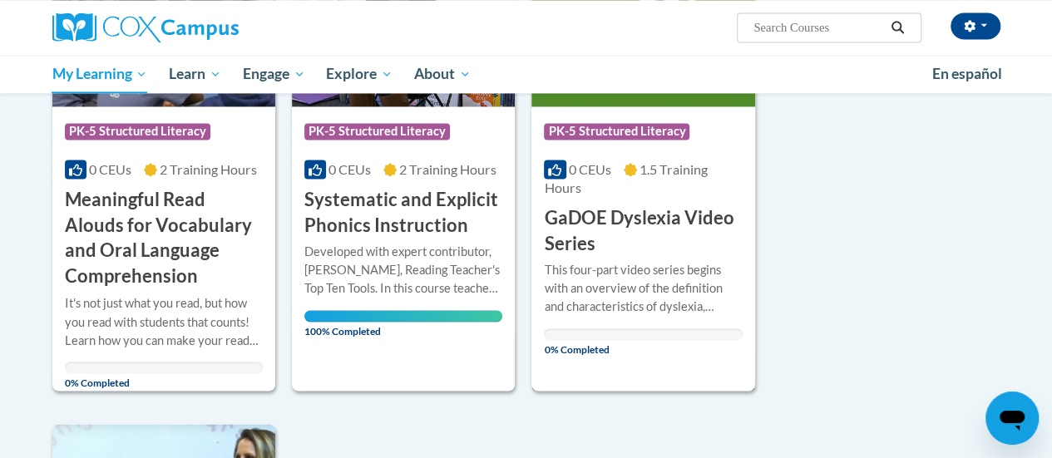
click at [595, 217] on h3 "GaDOE Dyslexia Video Series" at bounding box center [643, 231] width 198 height 52
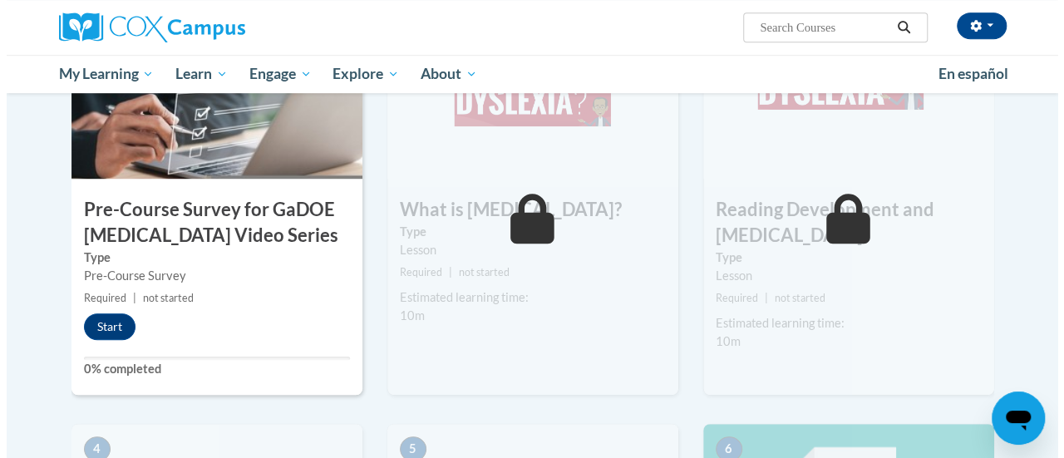
scroll to position [451, 0]
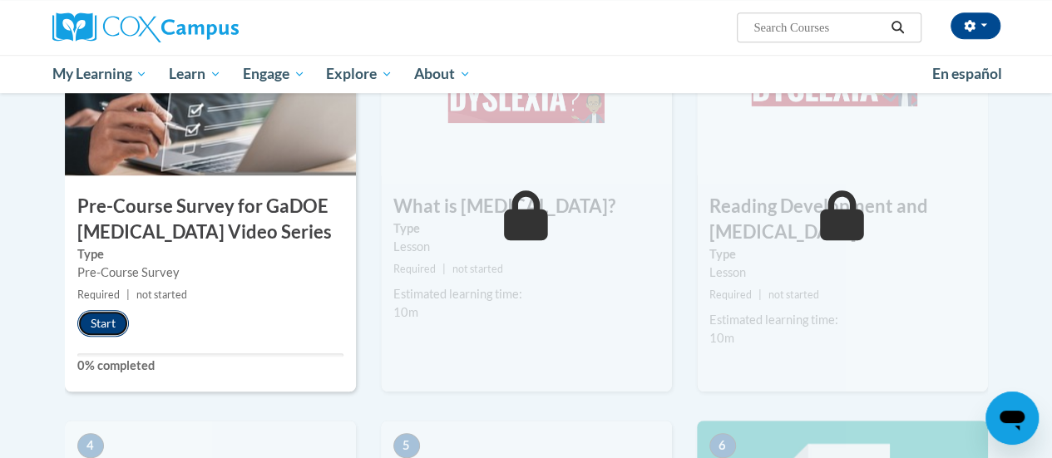
click at [111, 327] on button "Start" at bounding box center [103, 323] width 52 height 27
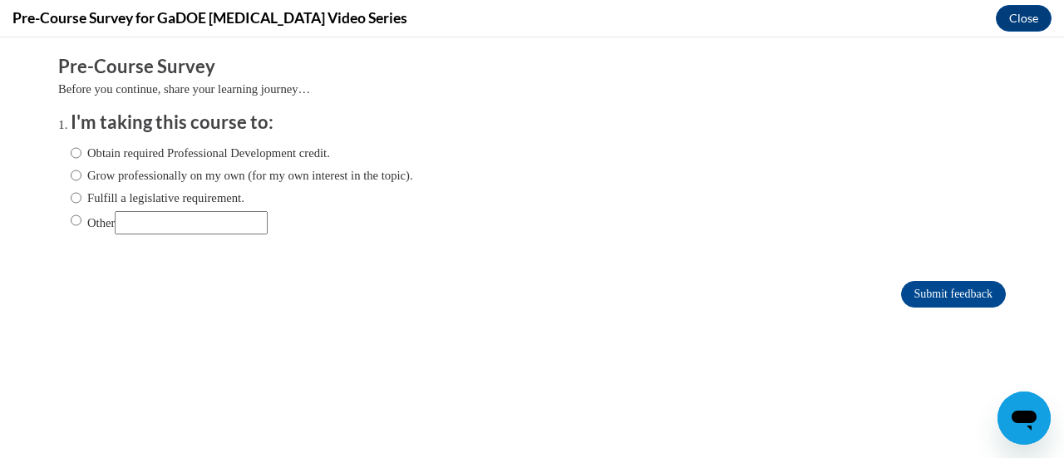
scroll to position [0, 0]
click at [58, 158] on ol "I'm taking this course to: Obtain required Professional Development credit. Gro…" at bounding box center [544, 185] width 973 height 150
click at [71, 150] on input "Obtain required Professional Development credit." at bounding box center [76, 153] width 11 height 18
radio input "true"
click at [921, 277] on form "Pre-Course Survey Before you continue, share your learning journey… I'm taking …" at bounding box center [532, 189] width 948 height 271
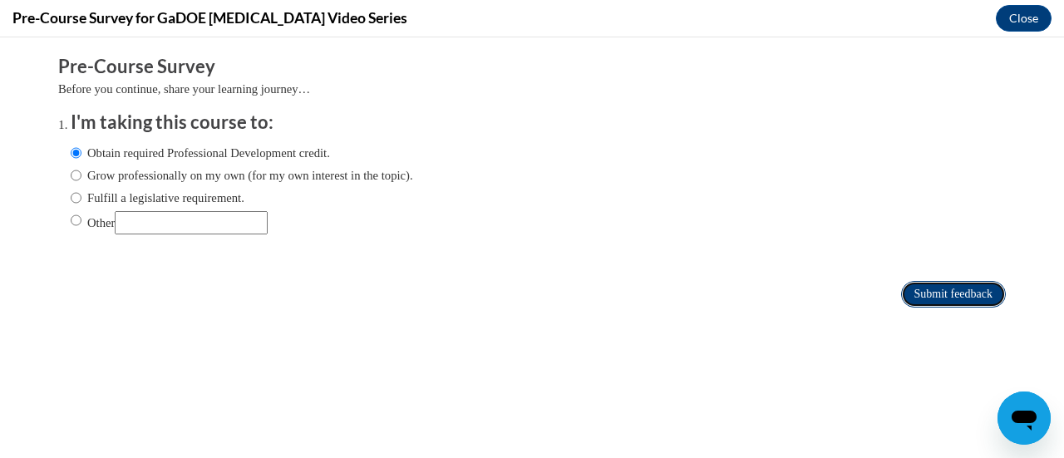
click at [921, 286] on input "Submit feedback" at bounding box center [953, 294] width 105 height 27
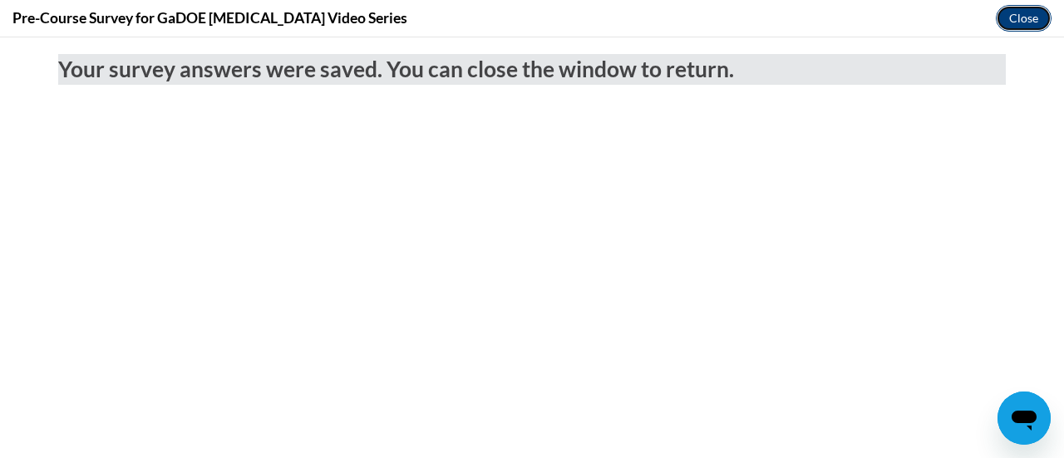
click at [1008, 27] on button "Close" at bounding box center [1024, 18] width 56 height 27
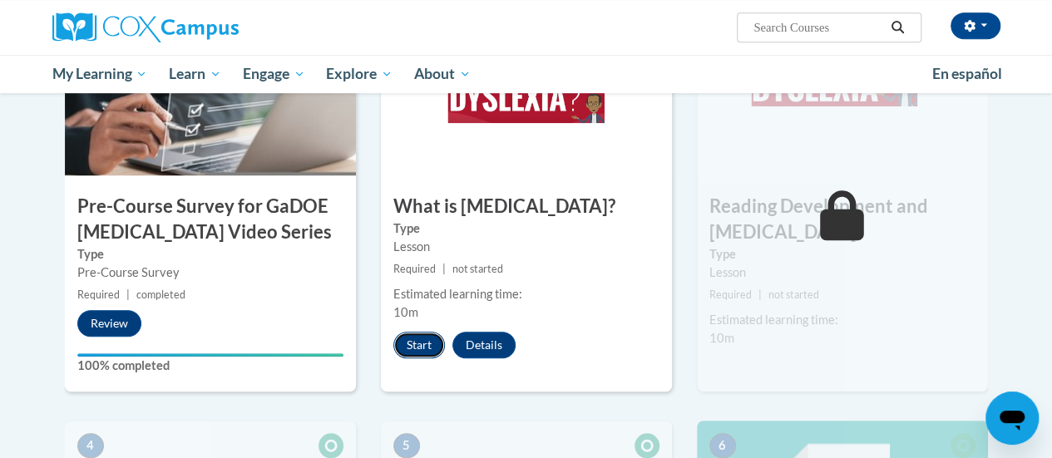
click at [417, 338] on button "Start" at bounding box center [419, 345] width 52 height 27
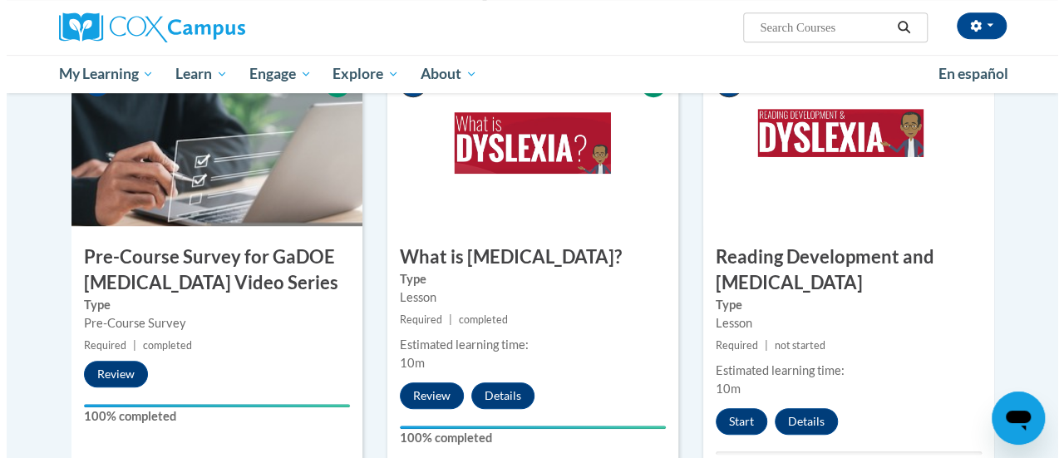
scroll to position [463, 0]
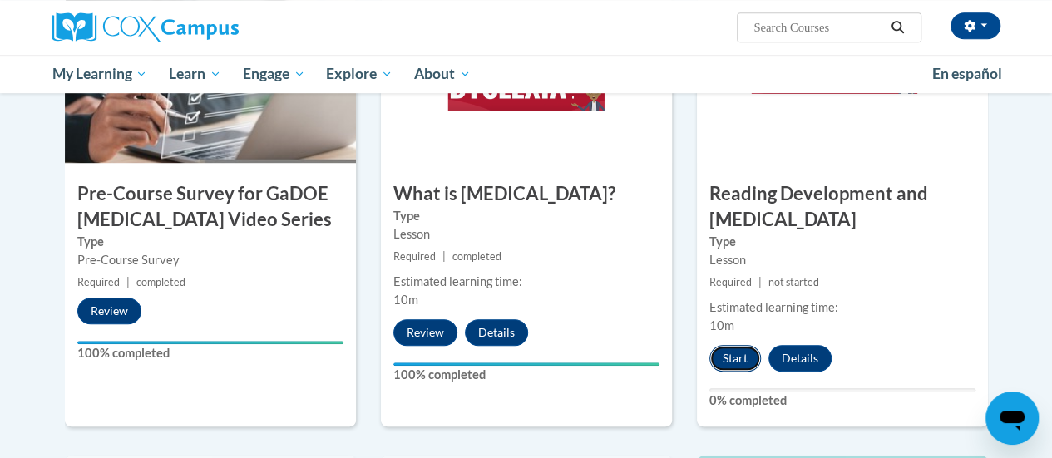
click at [730, 368] on button "Start" at bounding box center [735, 358] width 52 height 27
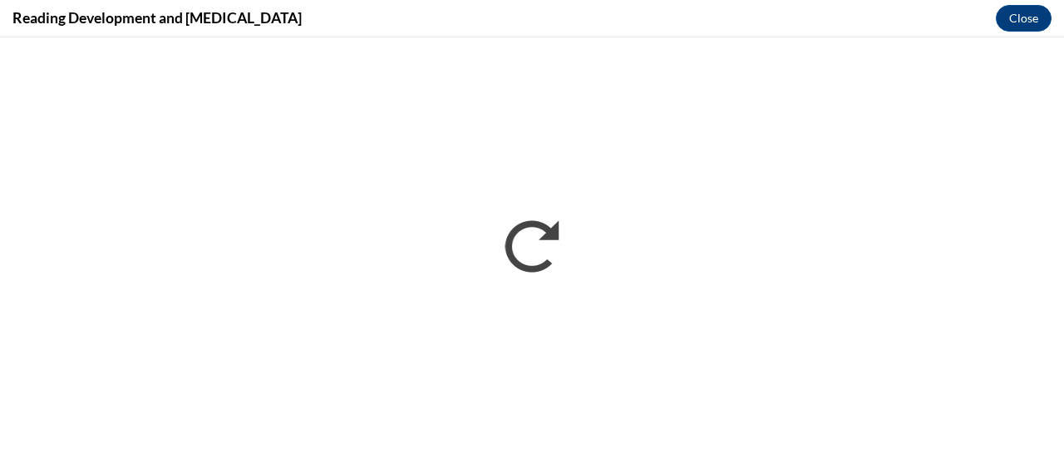
scroll to position [0, 0]
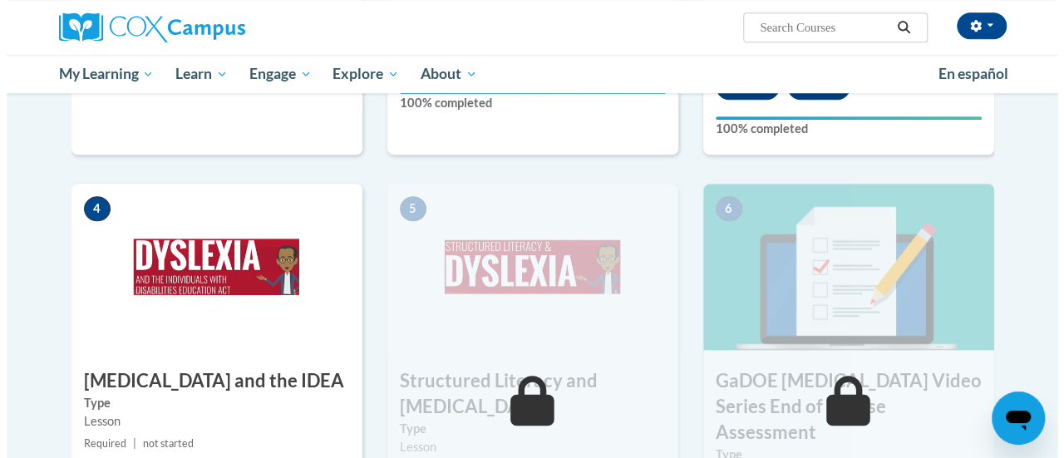
scroll to position [880, 0]
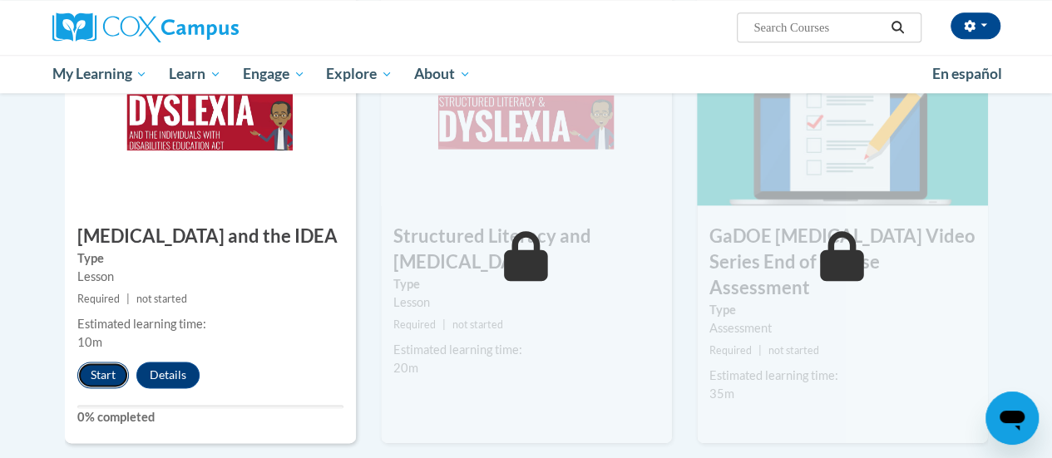
click at [106, 368] on button "Start" at bounding box center [103, 375] width 52 height 27
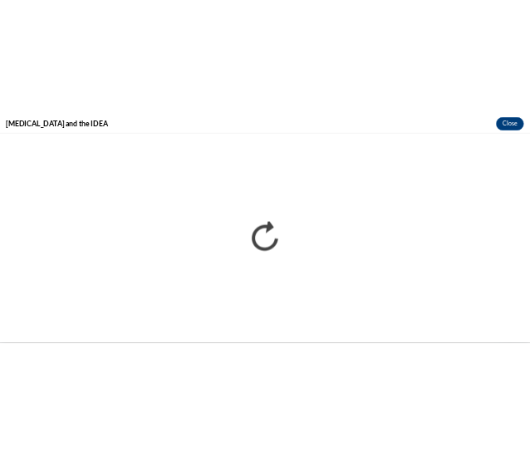
scroll to position [0, 0]
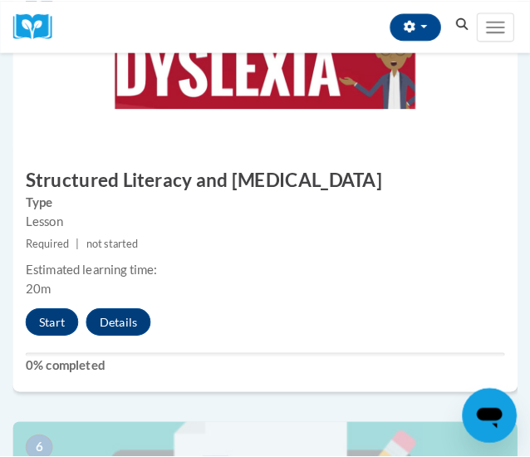
scroll to position [2135, 0]
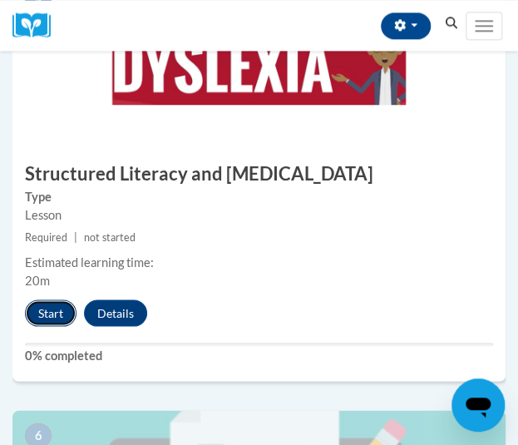
click at [52, 299] on button "Start" at bounding box center [51, 312] width 52 height 27
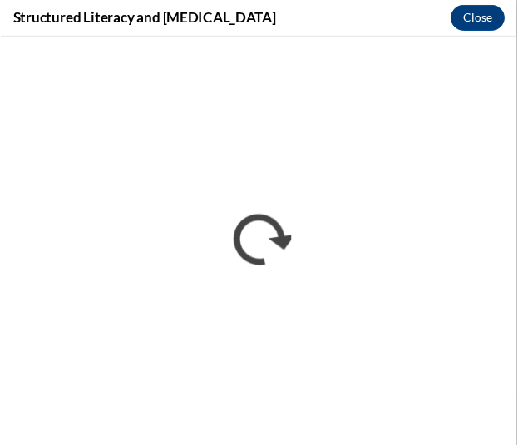
scroll to position [0, 0]
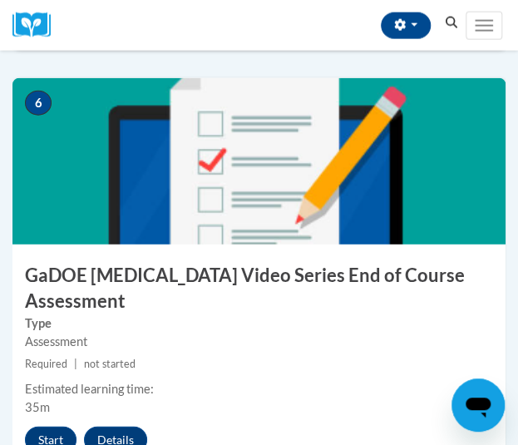
scroll to position [2633, 0]
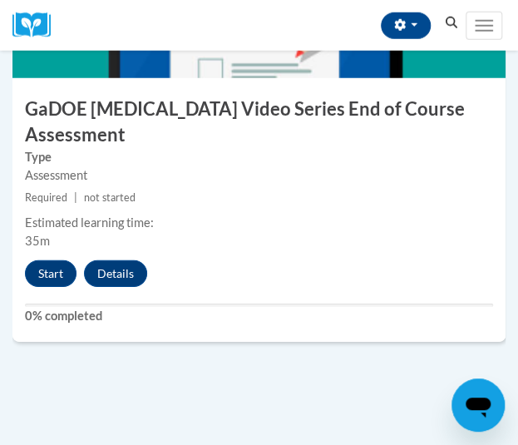
click at [63, 205] on div "6 GaDOE [MEDICAL_DATA] Video Series End of Course Assessment Type Assessment Re…" at bounding box center [258, 127] width 493 height 430
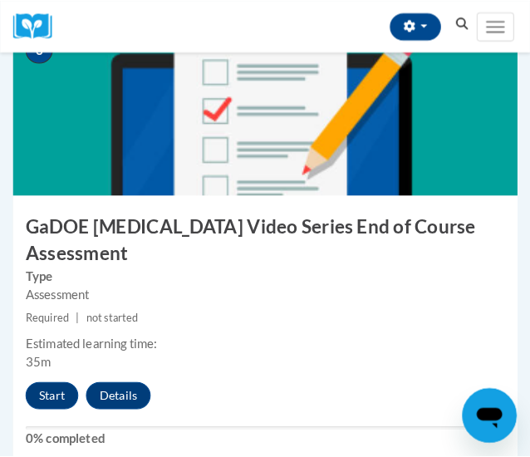
scroll to position [2527, 0]
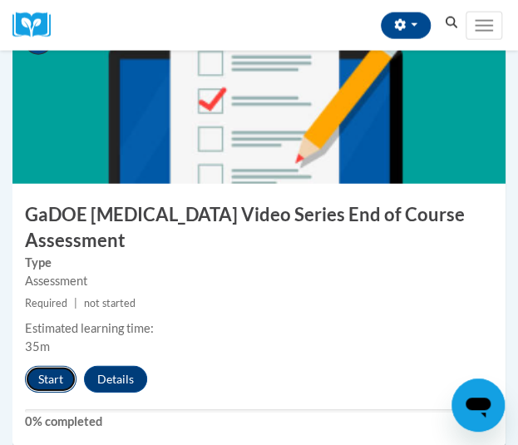
click at [52, 366] on button "Start" at bounding box center [51, 379] width 52 height 27
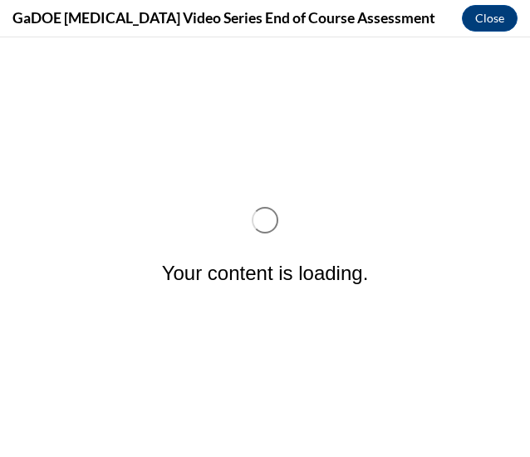
scroll to position [0, 0]
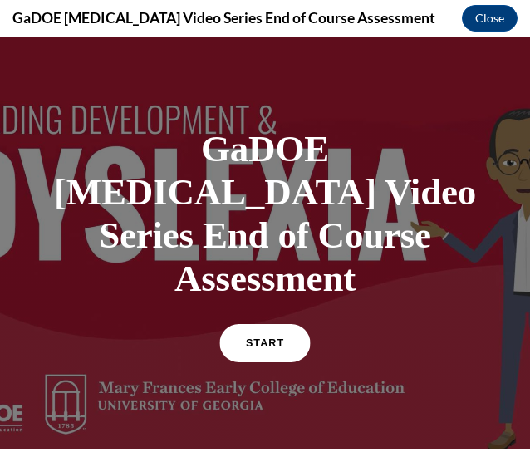
click at [253, 324] on link "START" at bounding box center [264, 343] width 91 height 38
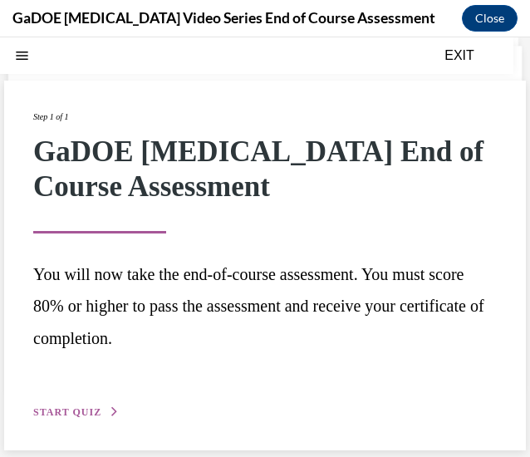
click at [52, 410] on span "START QUIZ" at bounding box center [67, 413] width 68 height 12
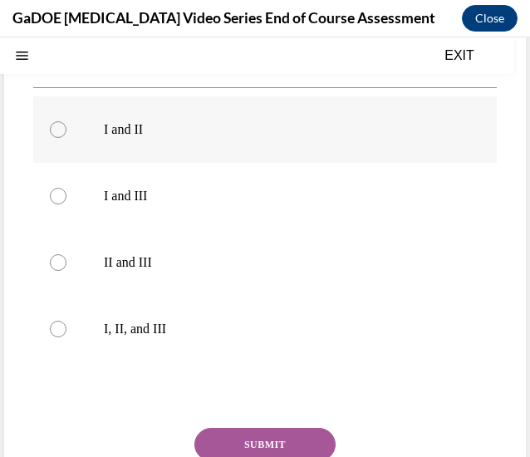
scroll to position [443, 0]
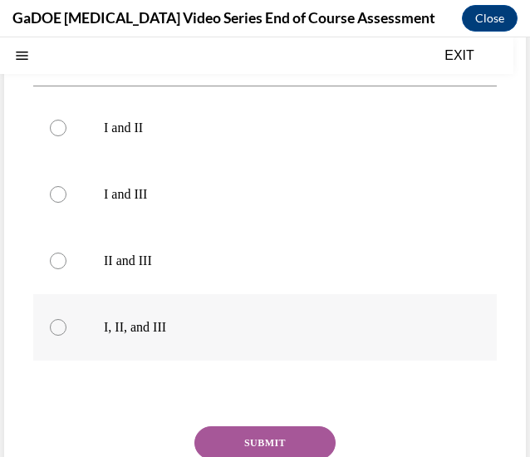
click at [129, 324] on p "I, II, and III" at bounding box center [280, 327] width 352 height 17
click at [67, 324] on input "I, II, and III" at bounding box center [58, 327] width 17 height 17
radio input "true"
click at [249, 440] on button "SUBMIT" at bounding box center [265, 442] width 141 height 33
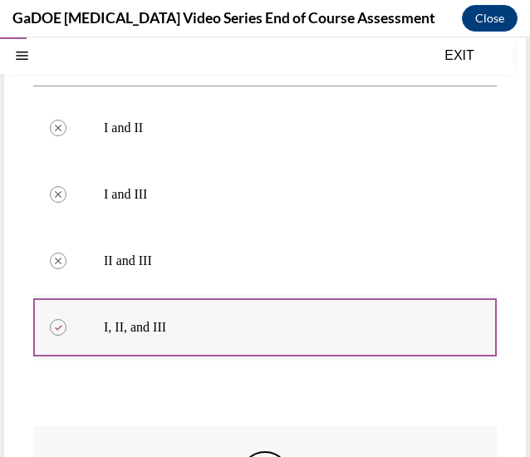
scroll to position [699, 0]
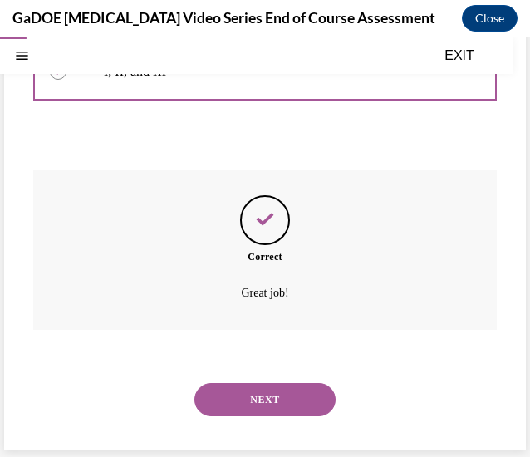
click at [272, 400] on button "NEXT" at bounding box center [265, 399] width 141 height 33
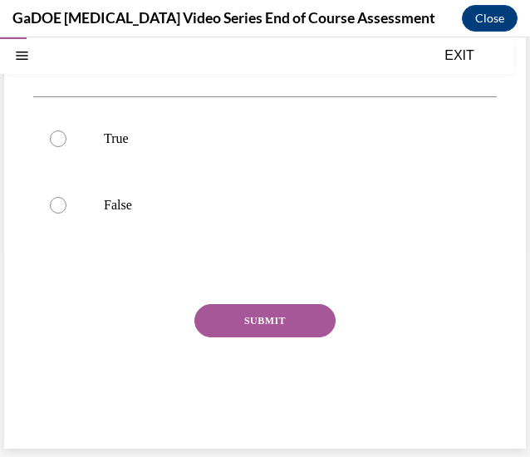
scroll to position [51, 0]
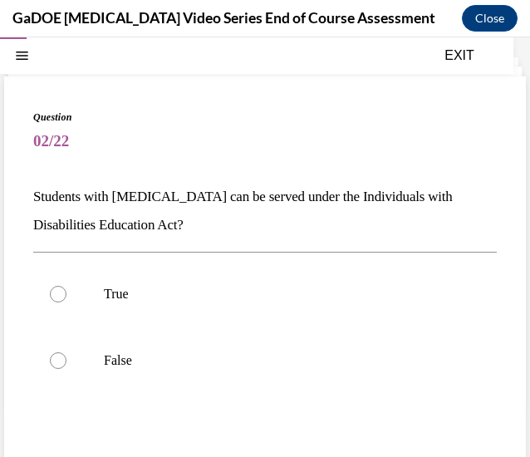
click at [248, 401] on div "True False" at bounding box center [265, 327] width 464 height 150
click at [119, 315] on label "True" at bounding box center [265, 294] width 464 height 67
click at [67, 303] on input "True" at bounding box center [58, 294] width 17 height 17
radio input "true"
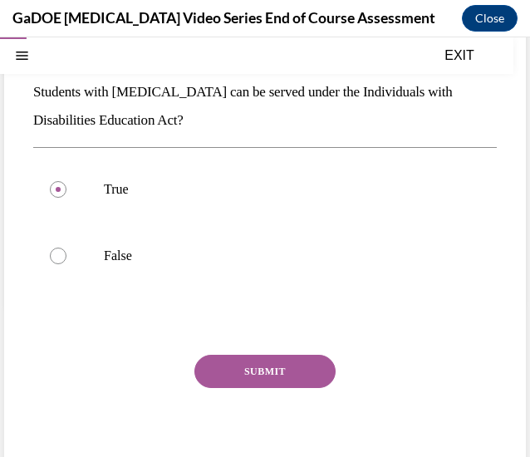
click at [223, 363] on button "SUBMIT" at bounding box center [265, 371] width 141 height 33
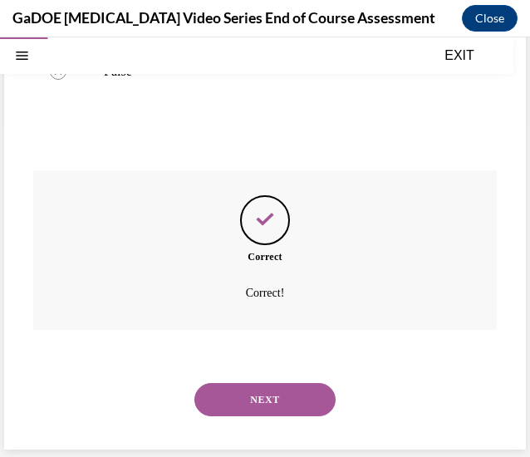
click at [244, 400] on button "NEXT" at bounding box center [265, 399] width 141 height 33
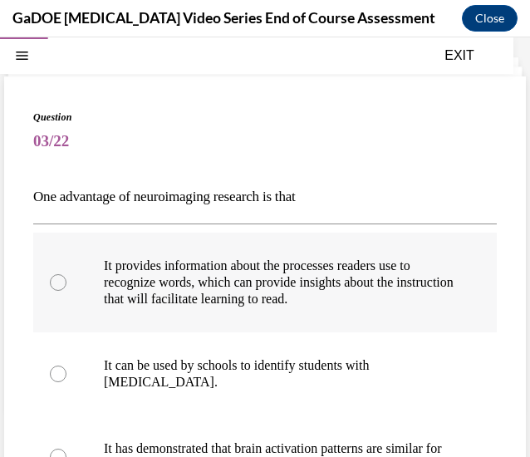
click at [251, 316] on label "It provides information about the processes readers use to recognize words, whi…" at bounding box center [265, 283] width 464 height 100
click at [67, 291] on input "It provides information about the processes readers use to recognize words, whi…" at bounding box center [58, 282] width 17 height 17
radio input "true"
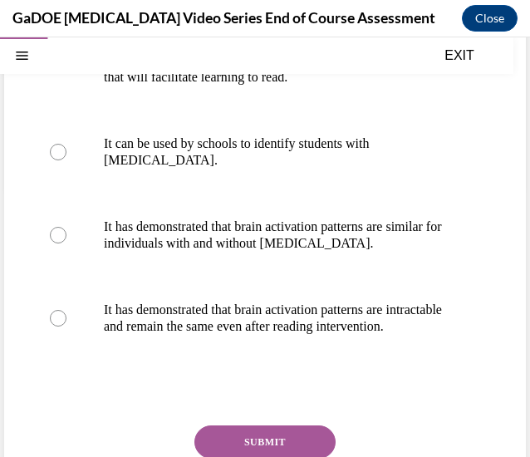
click at [238, 444] on button "SUBMIT" at bounding box center [265, 442] width 141 height 33
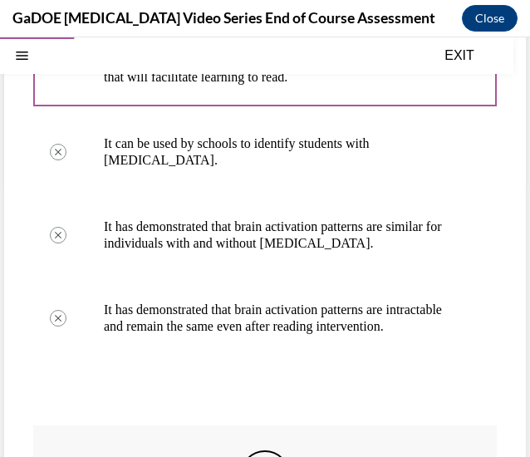
scroll to position [545, 0]
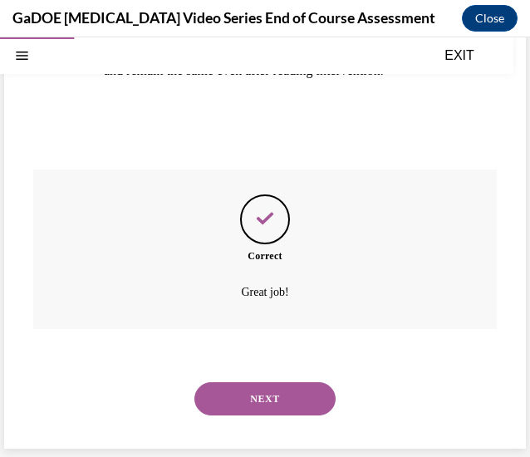
click at [243, 397] on button "NEXT" at bounding box center [265, 398] width 141 height 33
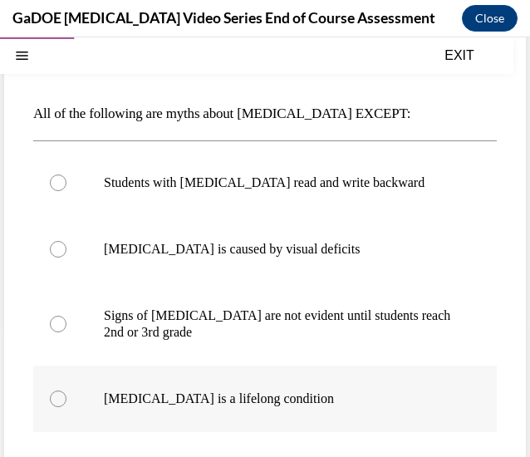
click at [184, 400] on p "Dyslexia is a lifelong condition" at bounding box center [280, 399] width 352 height 17
click at [67, 400] on input "Dyslexia is a lifelong condition" at bounding box center [58, 399] width 17 height 17
radio input "true"
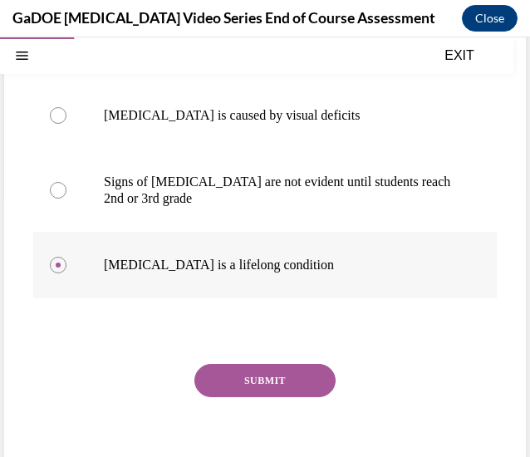
scroll to position [277, 0]
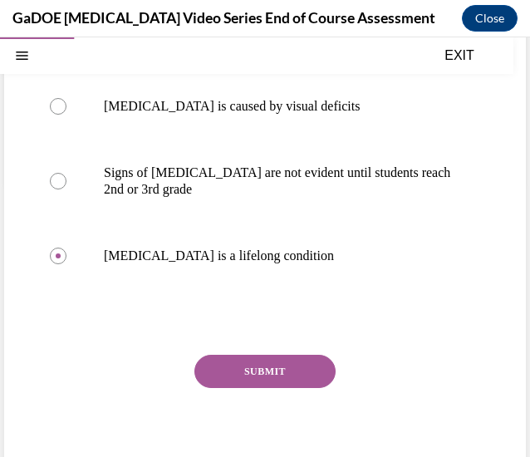
click at [231, 369] on button "SUBMIT" at bounding box center [265, 371] width 141 height 33
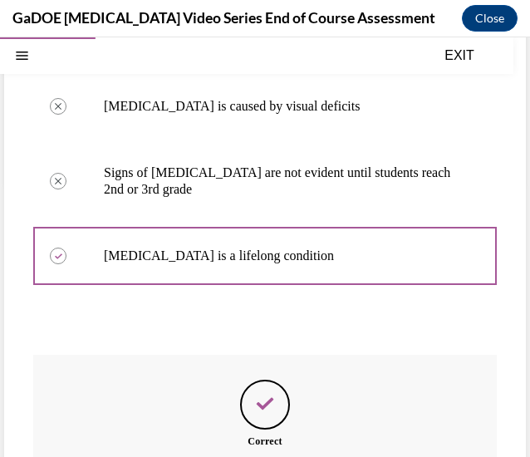
scroll to position [461, 0]
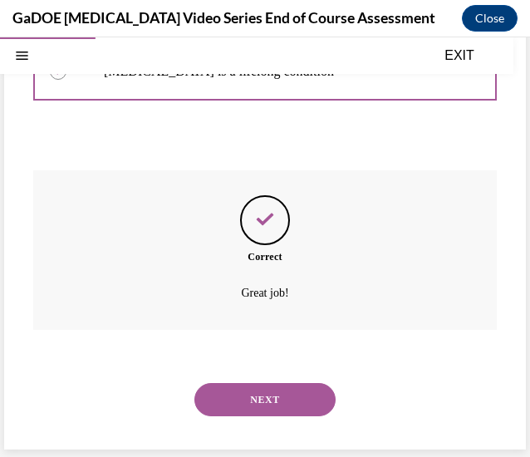
click at [216, 394] on button "NEXT" at bounding box center [265, 399] width 141 height 33
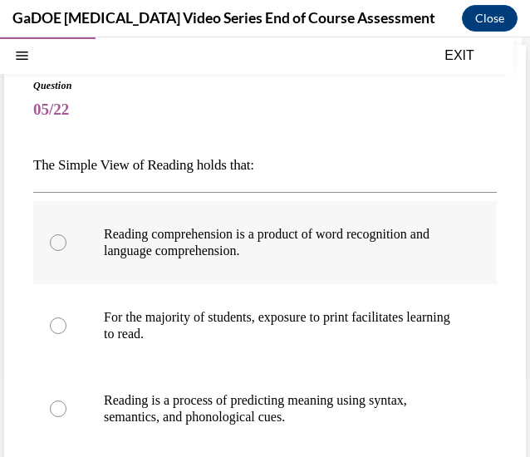
click at [225, 235] on p "Reading comprehension is a product of word recognition and language comprehensi…" at bounding box center [280, 242] width 352 height 33
click at [67, 235] on input "Reading comprehension is a product of word recognition and language comprehensi…" at bounding box center [58, 242] width 17 height 17
radio input "true"
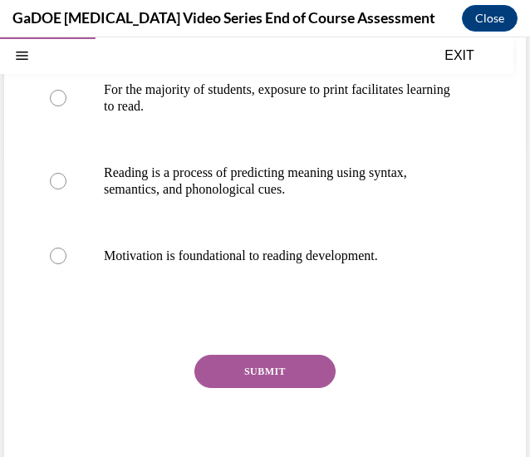
click at [210, 357] on button "SUBMIT" at bounding box center [265, 371] width 141 height 33
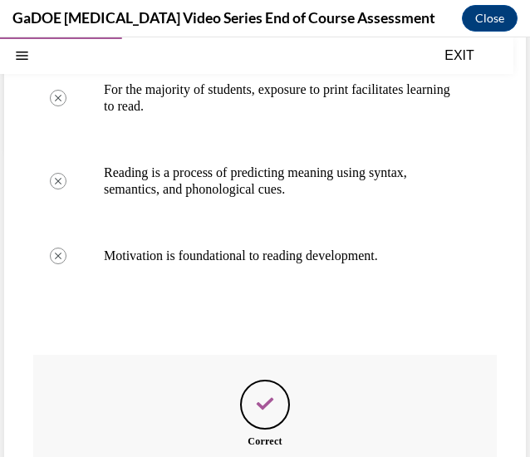
scroll to position [495, 0]
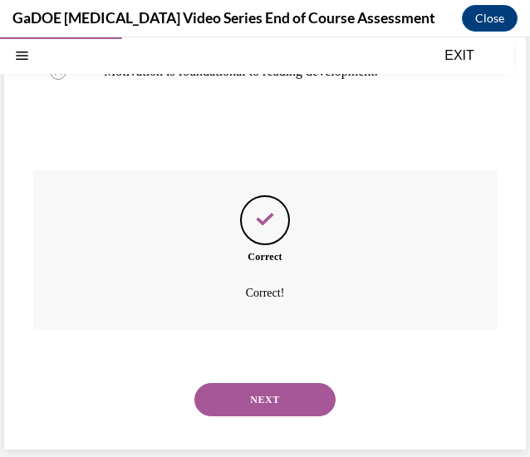
click at [218, 390] on button "NEXT" at bounding box center [265, 399] width 141 height 33
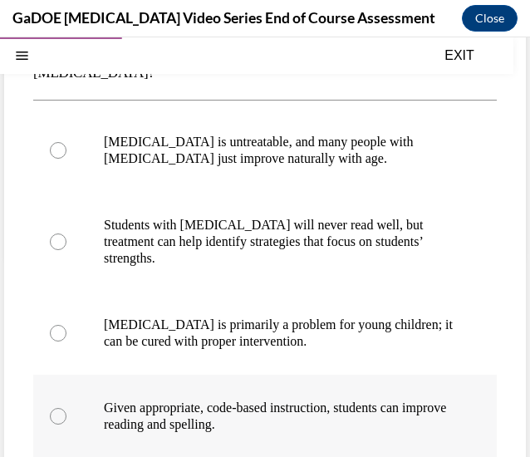
click at [194, 418] on p "Given appropriate, code-based instruction, students can improve reading and spe…" at bounding box center [280, 416] width 352 height 33
click at [67, 418] on input "Given appropriate, code-based instruction, students can improve reading and spe…" at bounding box center [58, 416] width 17 height 17
radio input "true"
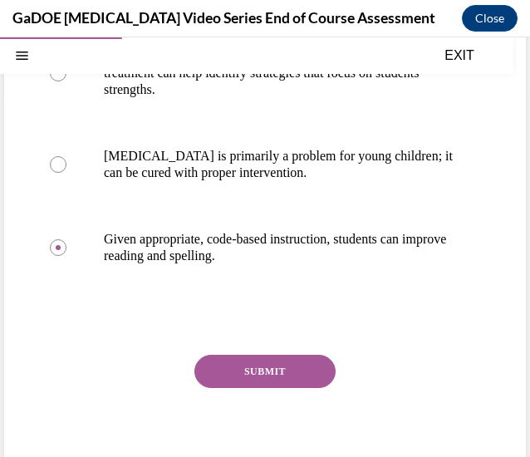
click at [238, 364] on button "SUBMIT" at bounding box center [265, 371] width 141 height 33
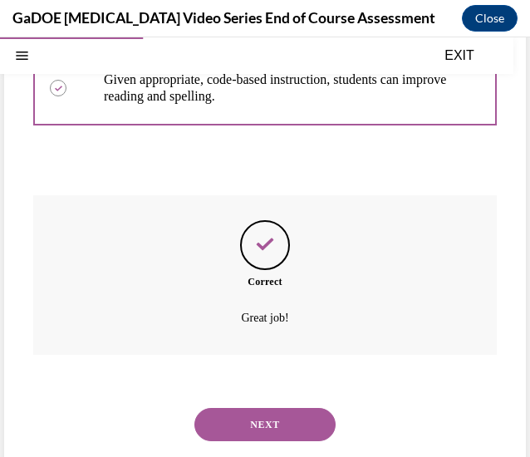
scroll to position [556, 0]
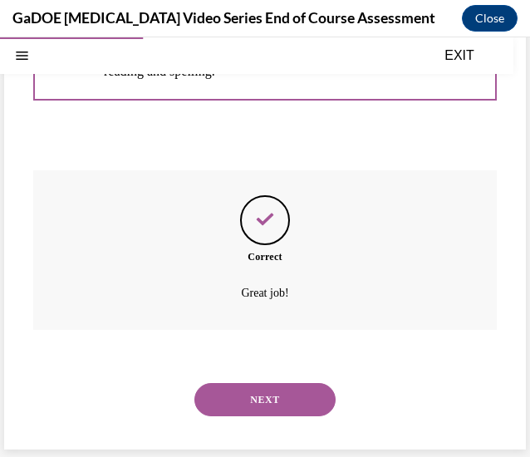
click at [228, 383] on button "NEXT" at bounding box center [265, 399] width 141 height 33
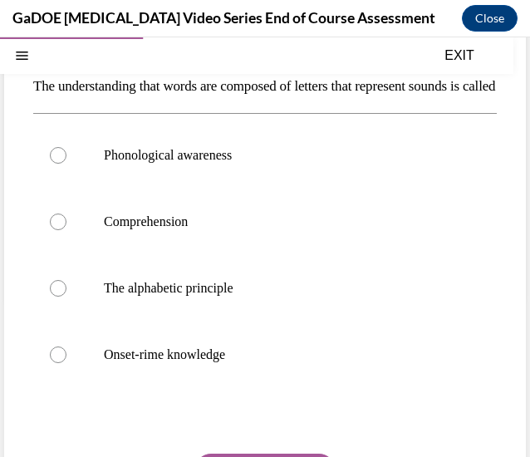
scroll to position [162, 0]
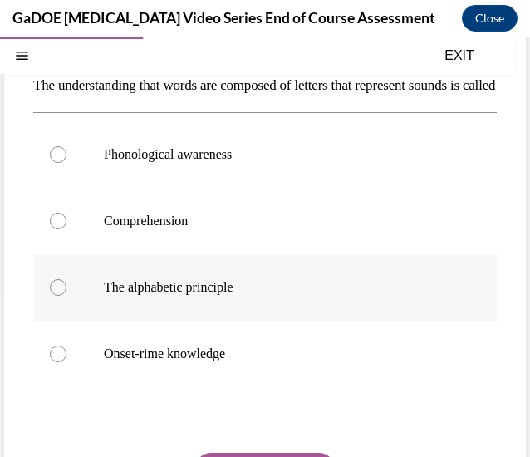
click at [197, 297] on label "The alphabetic principle" at bounding box center [265, 287] width 464 height 67
click at [67, 296] on input "The alphabetic principle" at bounding box center [58, 287] width 17 height 17
radio input "true"
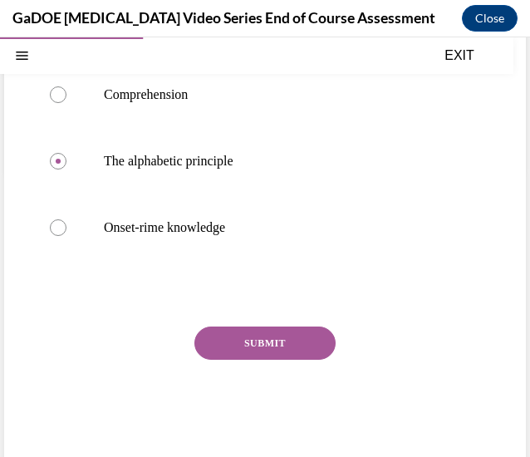
click at [264, 360] on button "SUBMIT" at bounding box center [265, 343] width 141 height 33
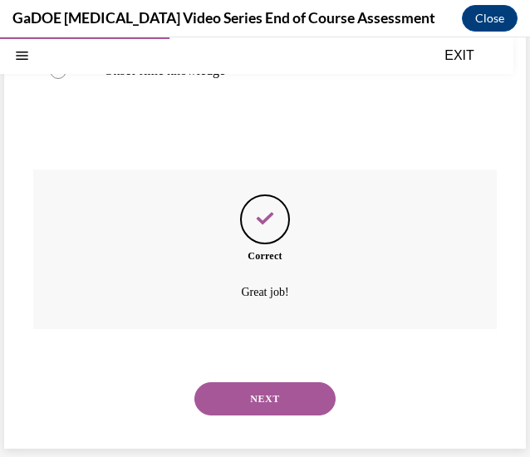
scroll to position [473, 0]
click at [232, 394] on button "NEXT" at bounding box center [265, 398] width 141 height 33
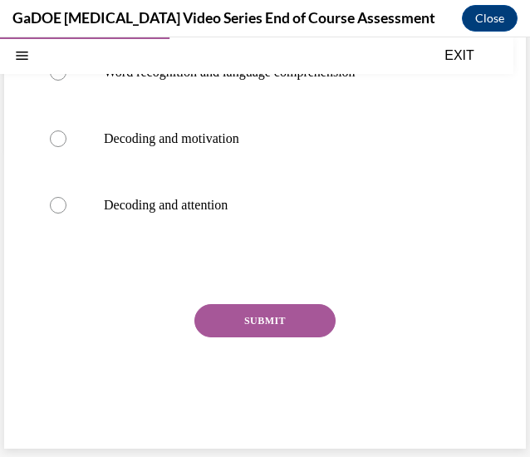
scroll to position [51, 0]
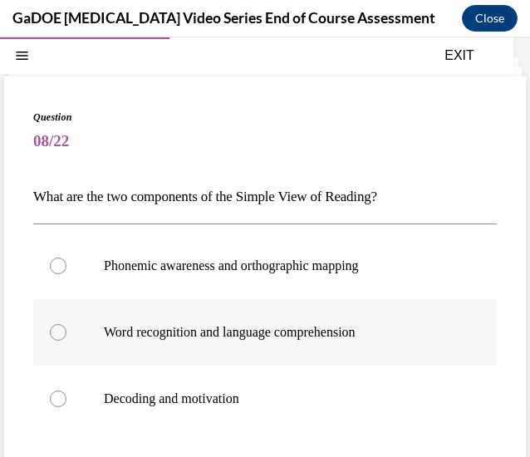
click at [226, 327] on p "Word recognition and language comprehension" at bounding box center [280, 332] width 352 height 17
click at [67, 327] on input "Word recognition and language comprehension" at bounding box center [58, 332] width 17 height 17
radio input "true"
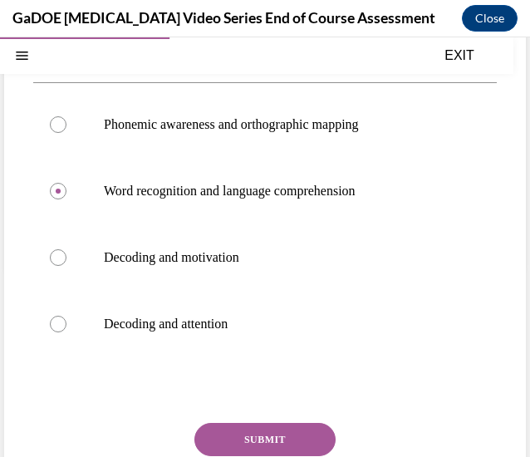
scroll to position [200, 0]
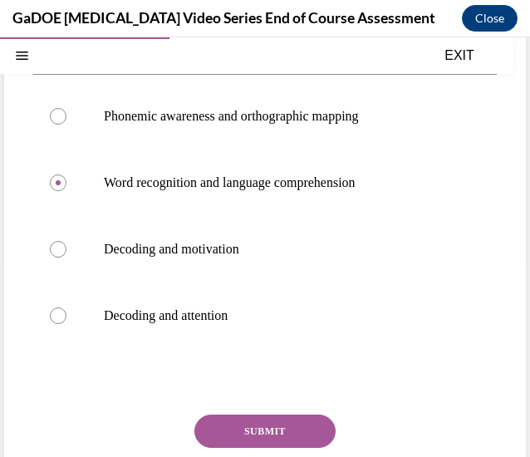
click at [216, 421] on button "SUBMIT" at bounding box center [265, 431] width 141 height 33
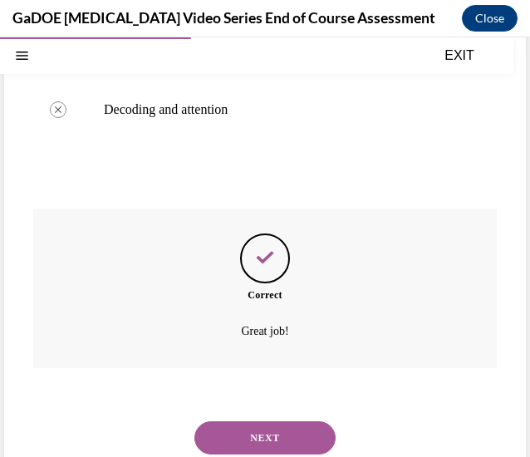
click at [227, 432] on button "NEXT" at bounding box center [265, 437] width 141 height 33
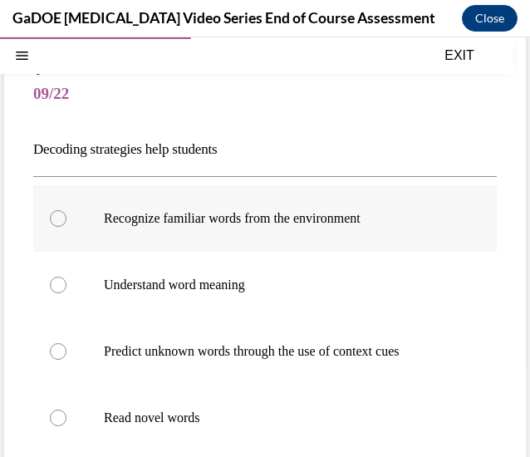
scroll to position [109, 0]
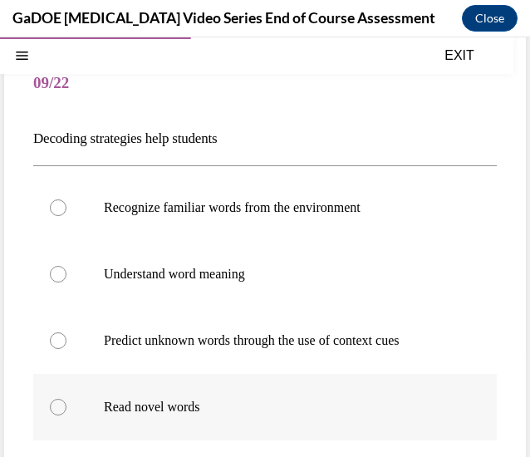
click at [151, 420] on label "Read novel words" at bounding box center [265, 407] width 464 height 67
click at [67, 416] on input "Read novel words" at bounding box center [58, 407] width 17 height 17
radio input "true"
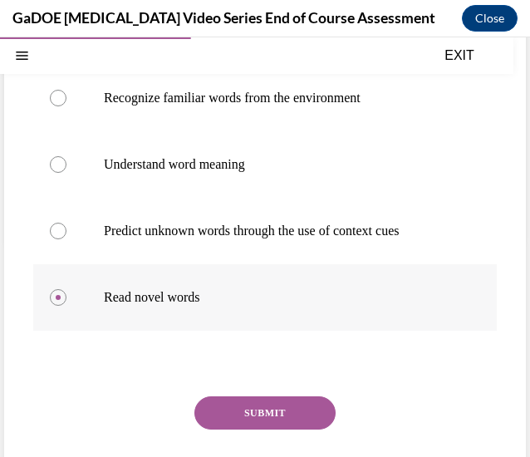
scroll to position [244, 0]
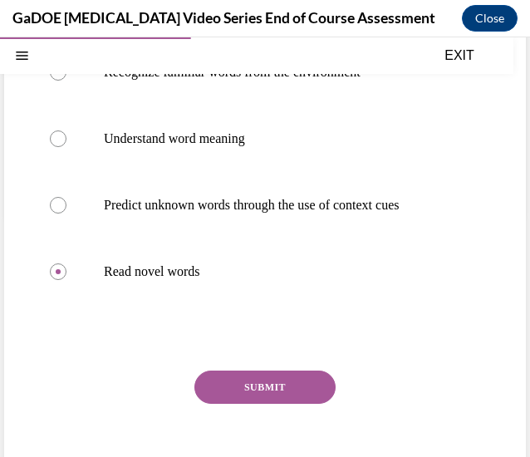
click at [221, 385] on button "SUBMIT" at bounding box center [265, 387] width 141 height 33
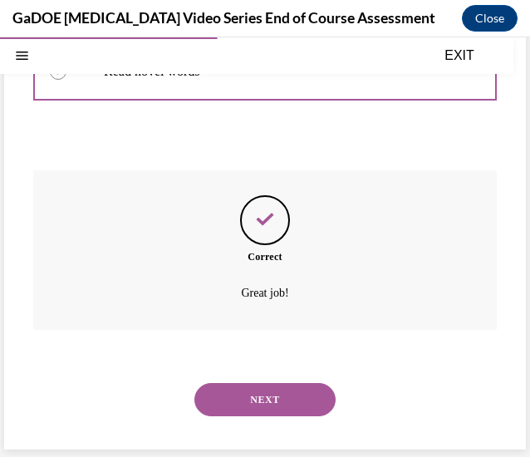
click at [238, 397] on button "NEXT" at bounding box center [265, 399] width 141 height 33
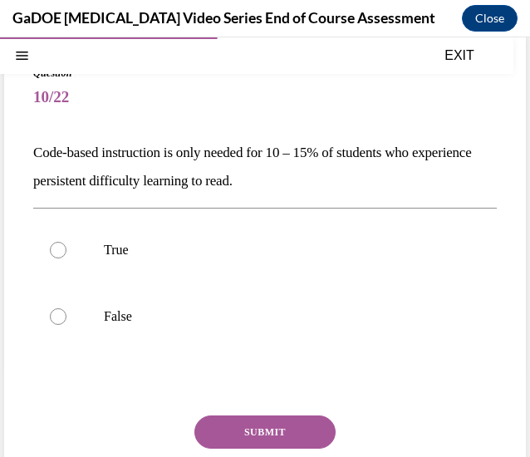
scroll to position [96, 0]
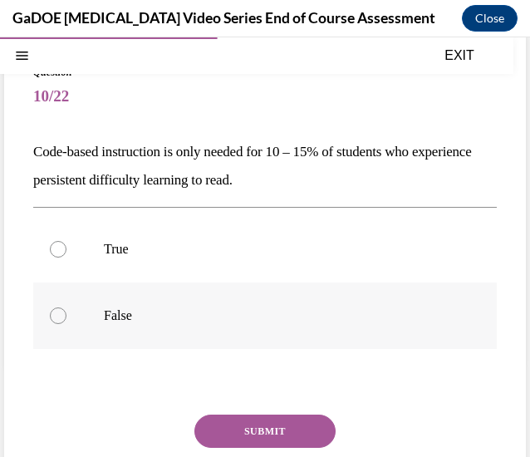
click at [131, 332] on label "False" at bounding box center [265, 316] width 464 height 67
click at [67, 324] on input "False" at bounding box center [58, 316] width 17 height 17
radio input "true"
click at [218, 421] on button "SUBMIT" at bounding box center [265, 431] width 141 height 33
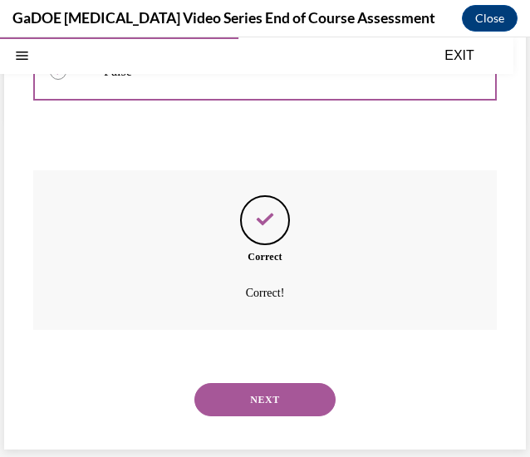
click at [252, 397] on button "NEXT" at bounding box center [265, 399] width 141 height 33
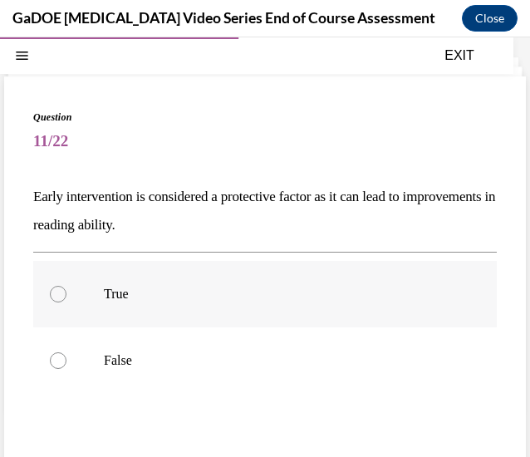
click at [166, 306] on label "True" at bounding box center [265, 294] width 464 height 67
click at [67, 303] on input "True" at bounding box center [58, 294] width 17 height 17
radio input "true"
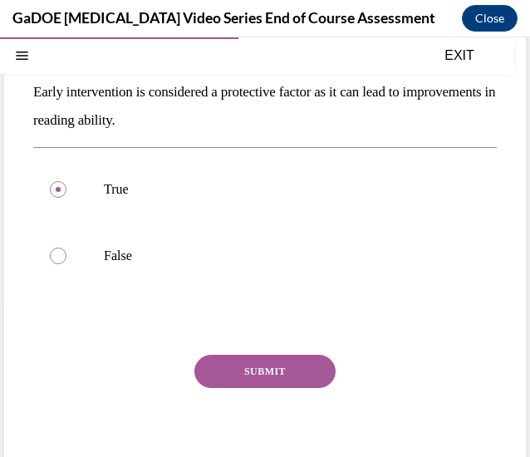
click at [209, 368] on button "SUBMIT" at bounding box center [265, 371] width 141 height 33
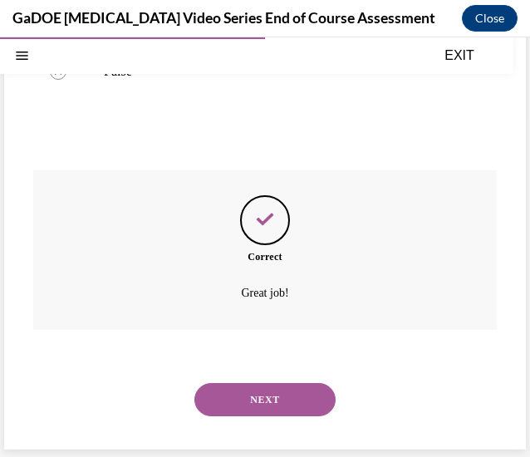
click at [238, 413] on button "NEXT" at bounding box center [265, 399] width 141 height 33
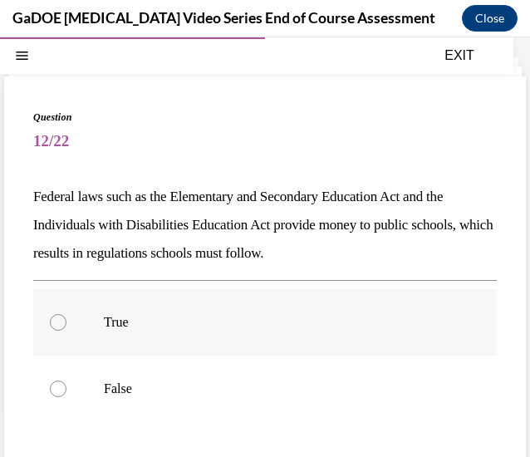
click at [141, 343] on label "True" at bounding box center [265, 322] width 464 height 67
click at [67, 331] on input "True" at bounding box center [58, 322] width 17 height 17
radio input "true"
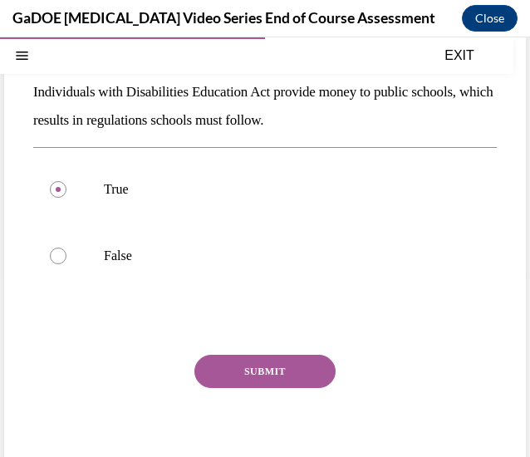
click at [223, 353] on div "Question 12/22 Federal laws such as the Elementary and Secondary Education Act …" at bounding box center [265, 234] width 464 height 515
click at [220, 372] on button "SUBMIT" at bounding box center [265, 371] width 141 height 33
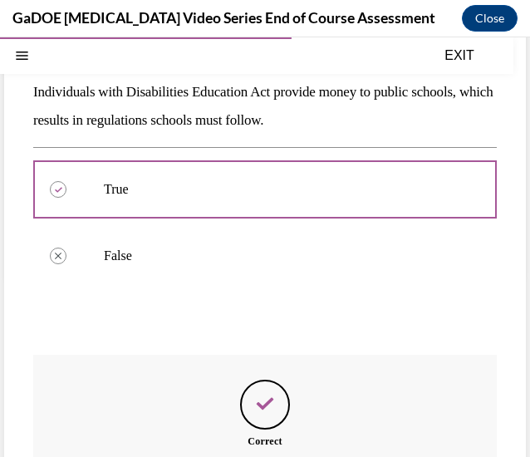
scroll to position [368, 0]
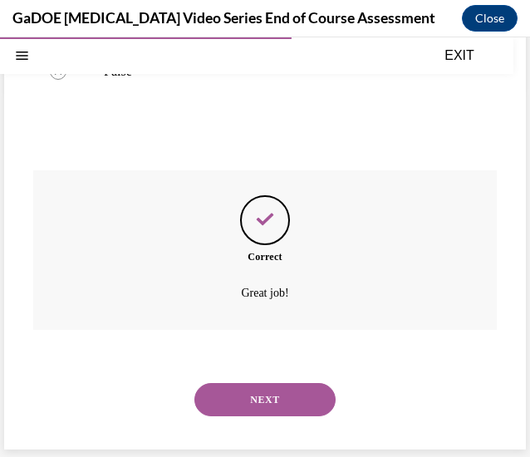
click at [241, 392] on button "NEXT" at bounding box center [265, 399] width 141 height 33
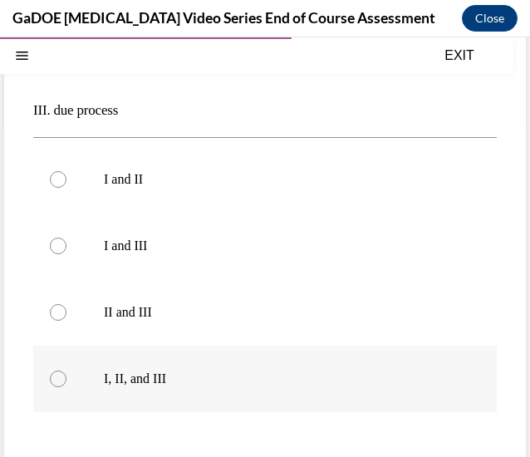
click at [165, 389] on label "I, II, and III" at bounding box center [265, 379] width 464 height 67
click at [67, 387] on input "I, II, and III" at bounding box center [58, 379] width 17 height 17
radio input "true"
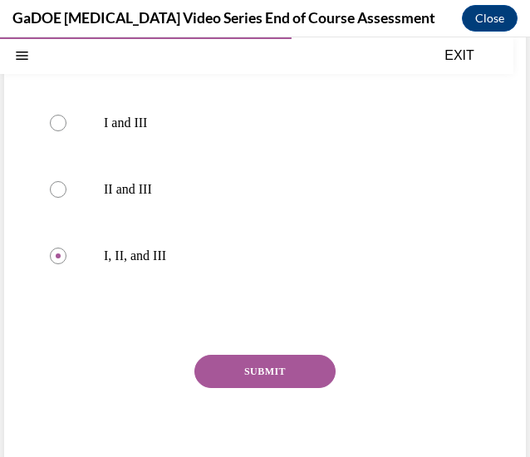
click at [210, 376] on button "SUBMIT" at bounding box center [265, 371] width 141 height 33
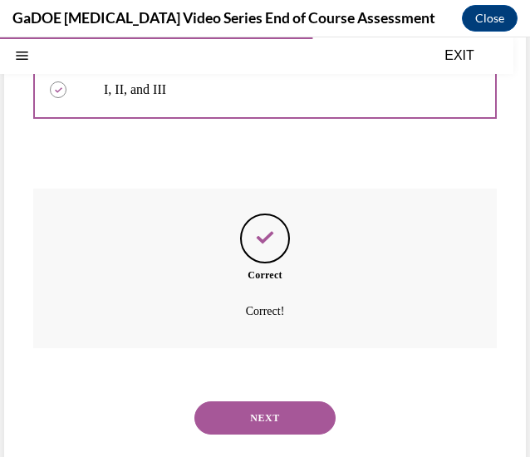
click at [209, 416] on button "NEXT" at bounding box center [265, 418] width 141 height 33
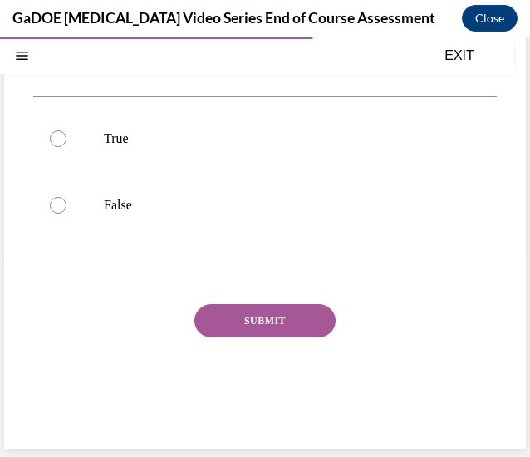
scroll to position [51, 0]
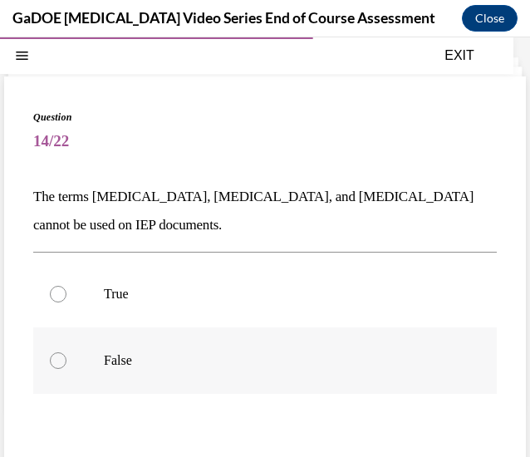
click at [128, 349] on label "False" at bounding box center [265, 361] width 464 height 67
click at [67, 352] on input "False" at bounding box center [58, 360] width 17 height 17
radio input "true"
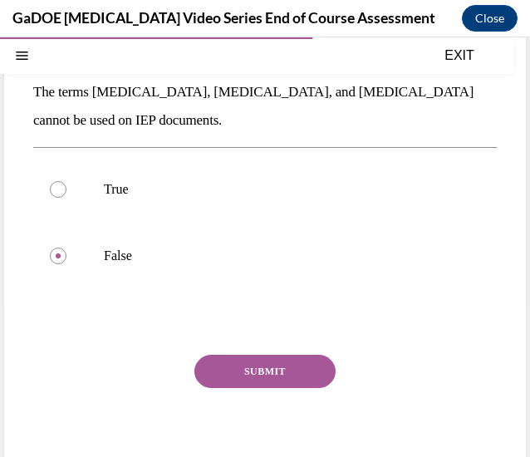
click at [254, 373] on button "SUBMIT" at bounding box center [265, 371] width 141 height 33
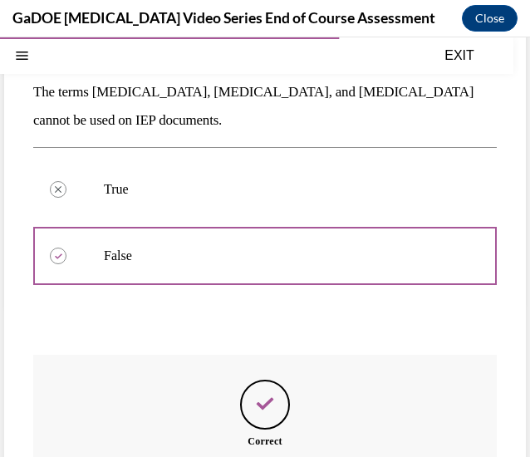
scroll to position [340, 0]
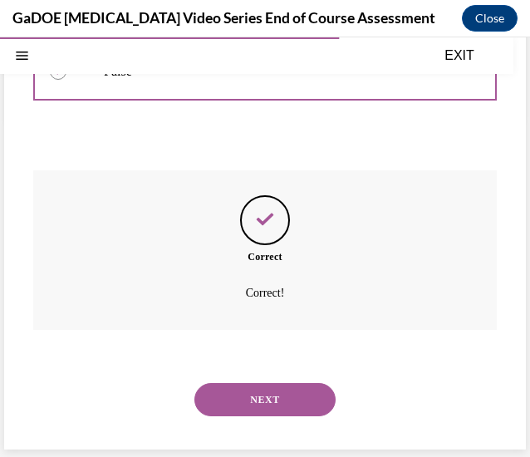
click at [239, 404] on button "NEXT" at bounding box center [265, 399] width 141 height 33
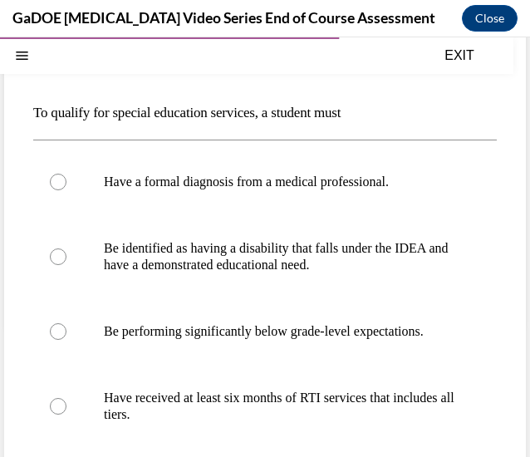
scroll to position [155, 0]
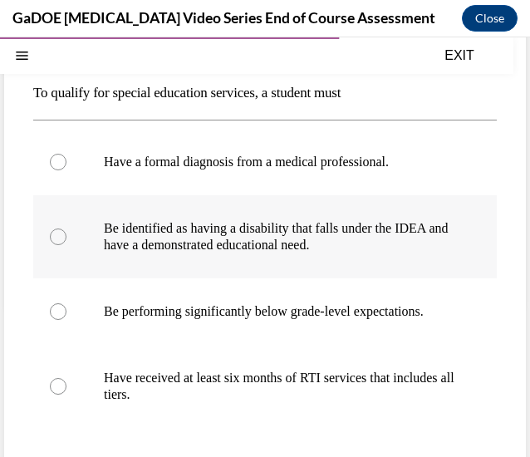
click at [214, 260] on label "Be identified as having a disability that falls under the IDEA and have a demon…" at bounding box center [265, 236] width 464 height 83
click at [67, 245] on input "Be identified as having a disability that falls under the IDEA and have a demon…" at bounding box center [58, 237] width 17 height 17
radio input "true"
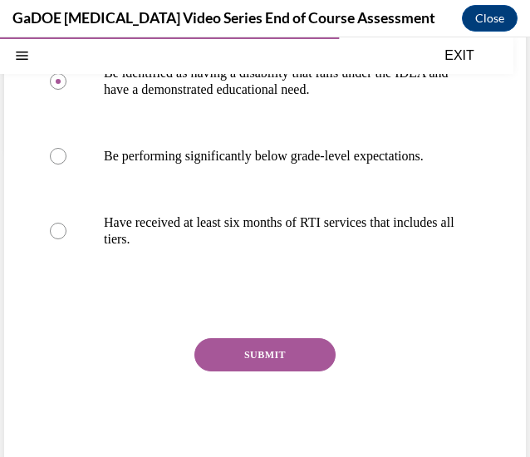
click at [235, 367] on button "SUBMIT" at bounding box center [265, 354] width 141 height 33
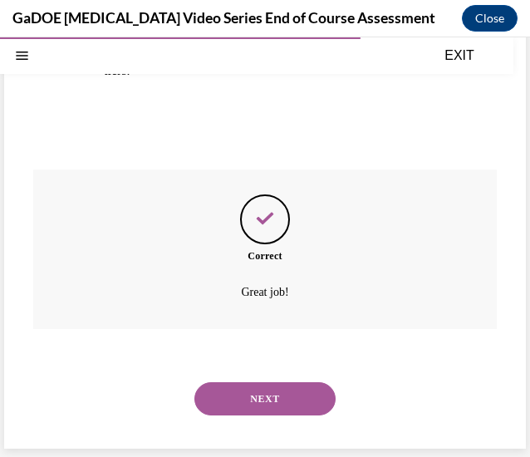
click at [227, 397] on button "NEXT" at bounding box center [265, 398] width 141 height 33
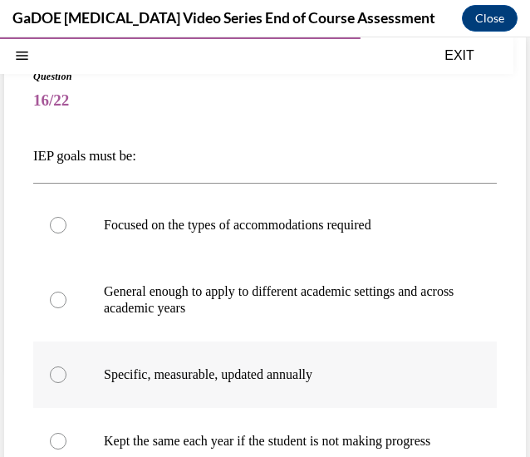
click at [209, 350] on label "Specific, measurable, updated annually" at bounding box center [265, 375] width 464 height 67
click at [67, 367] on input "Specific, measurable, updated annually" at bounding box center [58, 375] width 17 height 17
radio input "true"
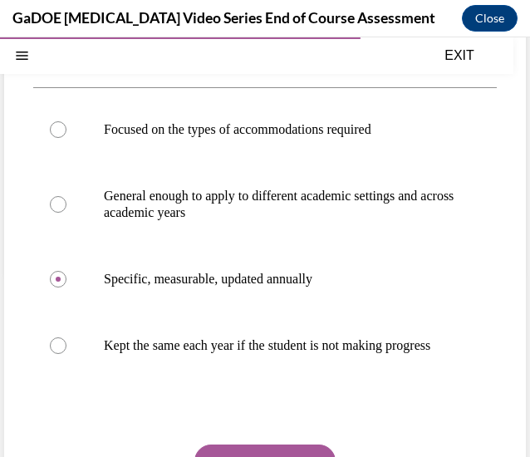
scroll to position [293, 0]
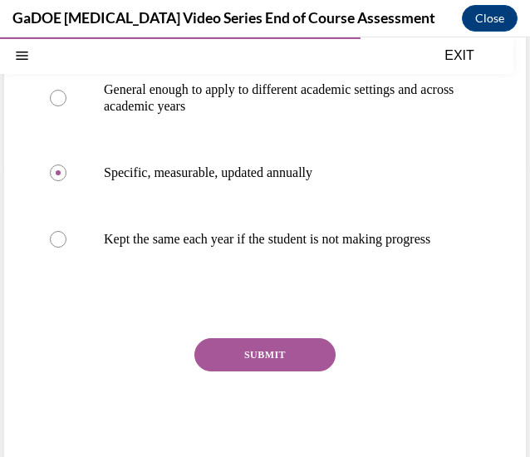
click at [226, 372] on button "SUBMIT" at bounding box center [265, 354] width 141 height 33
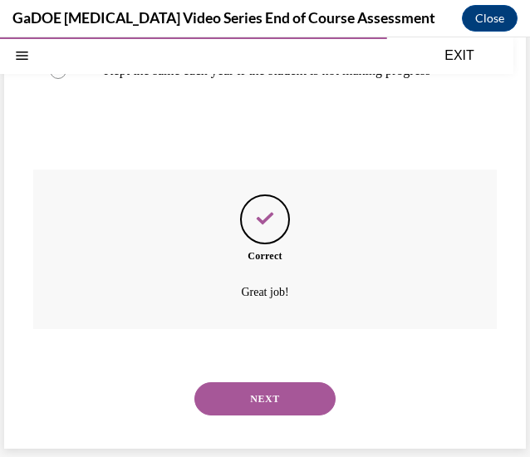
click at [249, 402] on button "NEXT" at bounding box center [265, 398] width 141 height 33
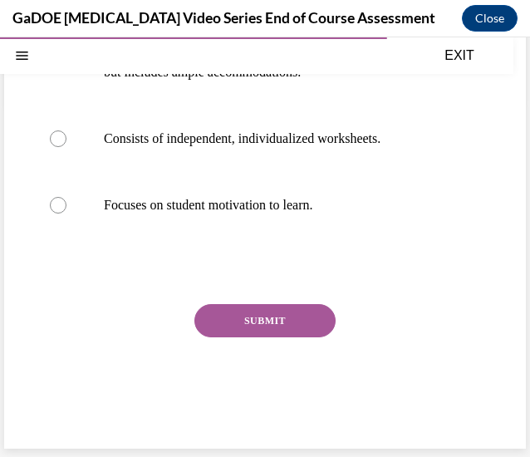
scroll to position [51, 0]
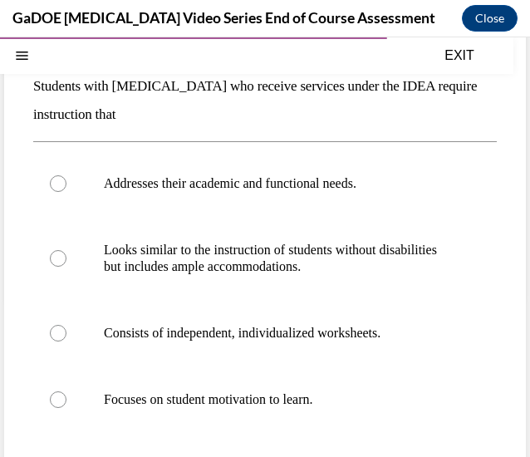
click at [249, 402] on p "Focuses on student motivation to learn." at bounding box center [280, 400] width 352 height 17
click at [67, 402] on input "Focuses on student motivation to learn." at bounding box center [58, 400] width 17 height 17
radio input "true"
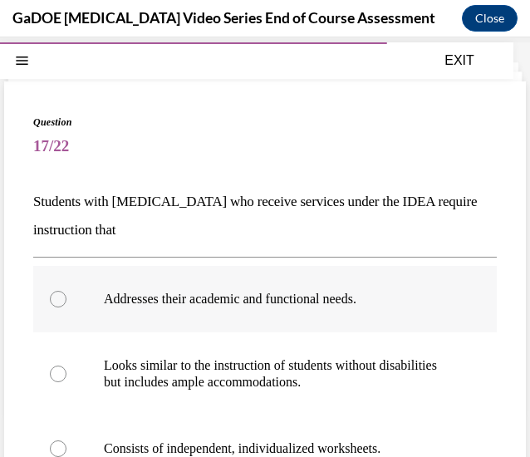
click at [219, 303] on p "Addresses their academic and functional needs." at bounding box center [280, 299] width 352 height 17
click at [67, 303] on input "Addresses their academic and functional needs." at bounding box center [58, 299] width 17 height 17
radio input "true"
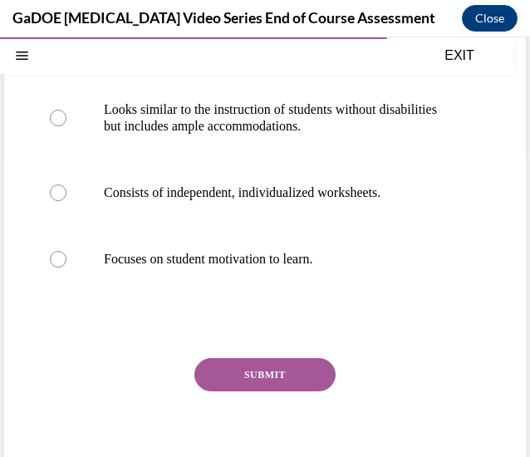
click at [248, 384] on button "SUBMIT" at bounding box center [265, 374] width 141 height 33
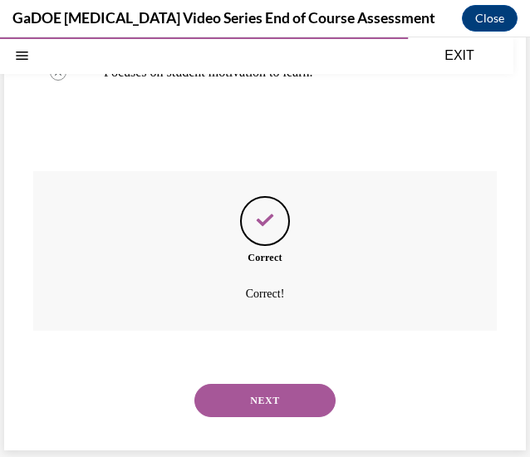
click at [244, 392] on button "NEXT" at bounding box center [265, 400] width 141 height 33
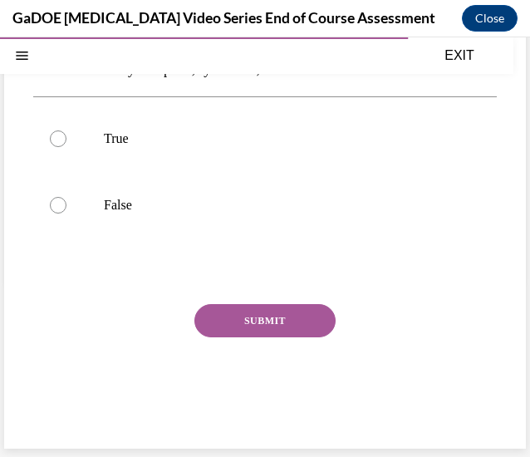
scroll to position [51, 0]
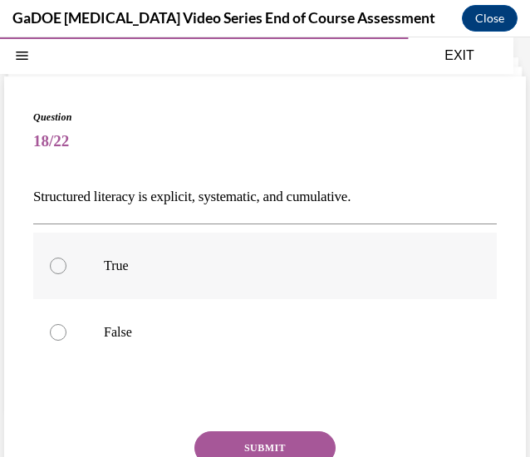
click at [158, 246] on label "True" at bounding box center [265, 266] width 464 height 67
click at [67, 258] on input "True" at bounding box center [58, 266] width 17 height 17
radio input "true"
click at [226, 441] on button "SUBMIT" at bounding box center [265, 447] width 141 height 33
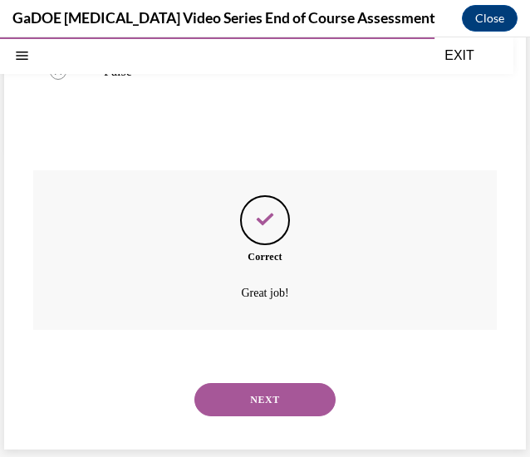
click at [264, 387] on button "NEXT" at bounding box center [265, 399] width 141 height 33
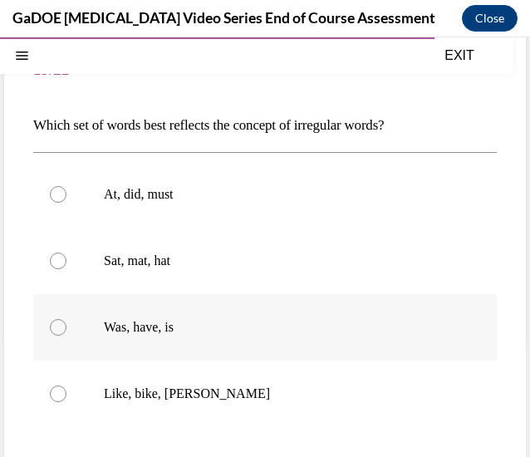
click at [191, 333] on p "Was, have, is" at bounding box center [280, 327] width 352 height 17
click at [67, 333] on input "Was, have, is" at bounding box center [58, 327] width 17 height 17
radio input "true"
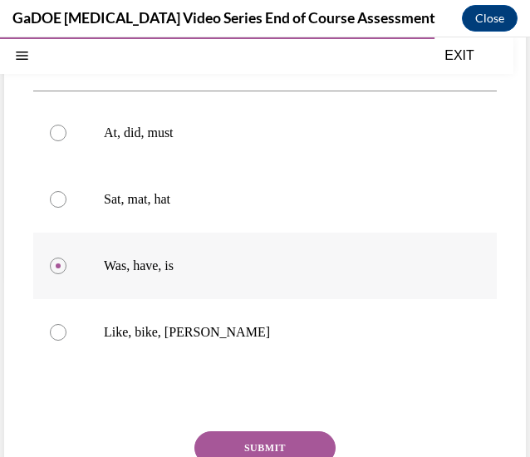
scroll to position [190, 0]
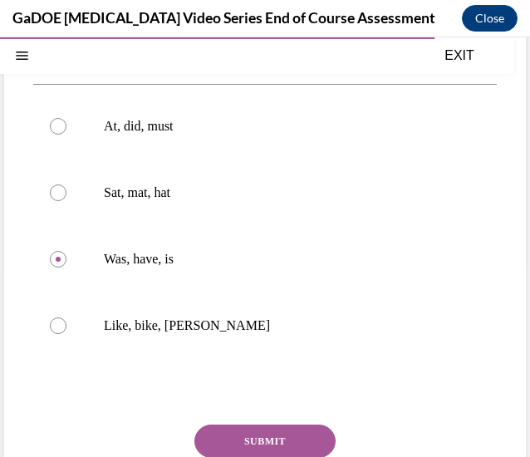
click at [225, 431] on button "SUBMIT" at bounding box center [265, 441] width 141 height 33
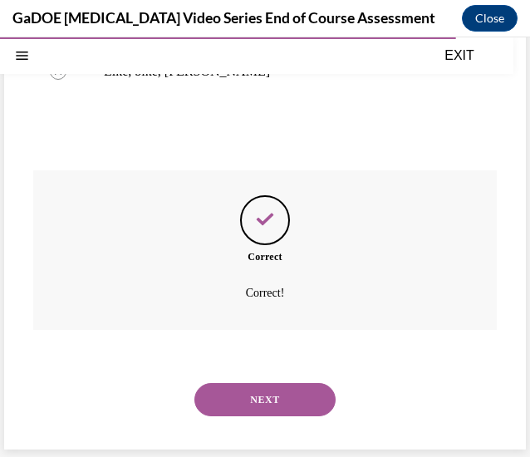
click at [244, 395] on button "NEXT" at bounding box center [265, 399] width 141 height 33
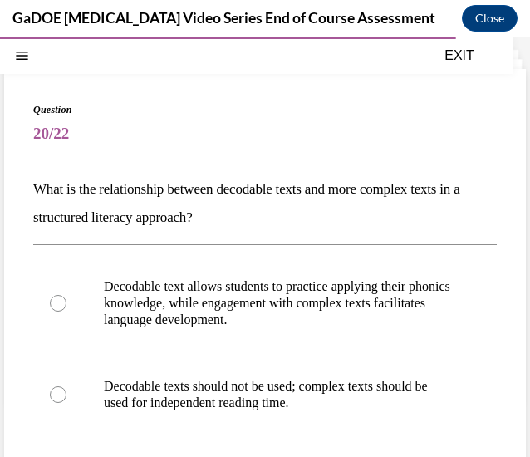
scroll to position [62, 0]
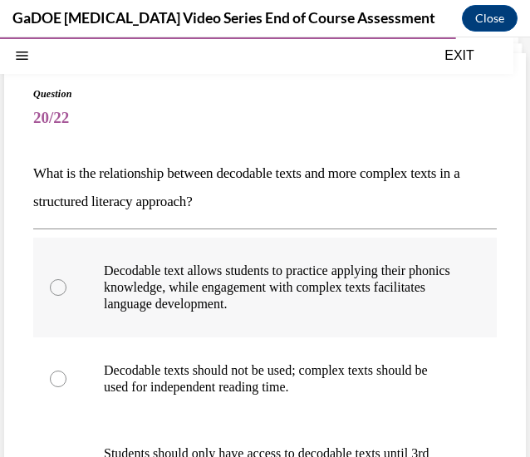
click at [297, 305] on p "Decodable text allows students to practice applying their phonics knowledge, wh…" at bounding box center [280, 288] width 352 height 50
click at [67, 296] on input "Decodable text allows students to practice applying their phonics knowledge, wh…" at bounding box center [58, 287] width 17 height 17
radio input "true"
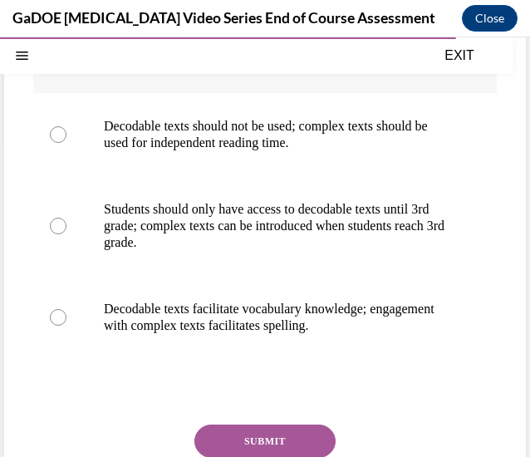
scroll to position [320, 0]
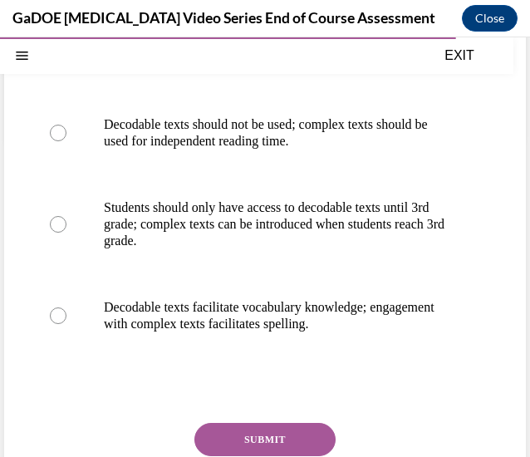
click at [222, 437] on button "SUBMIT" at bounding box center [265, 439] width 141 height 33
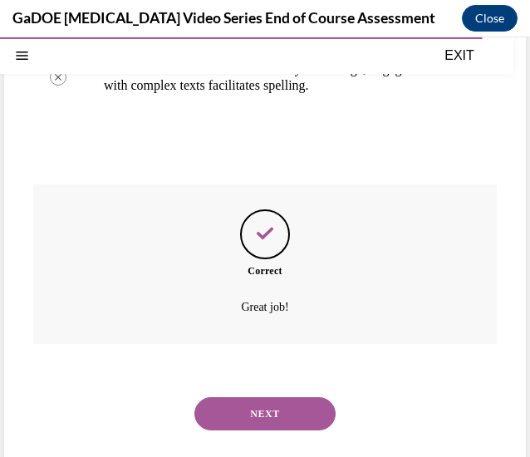
click at [211, 418] on button "NEXT" at bounding box center [265, 413] width 141 height 33
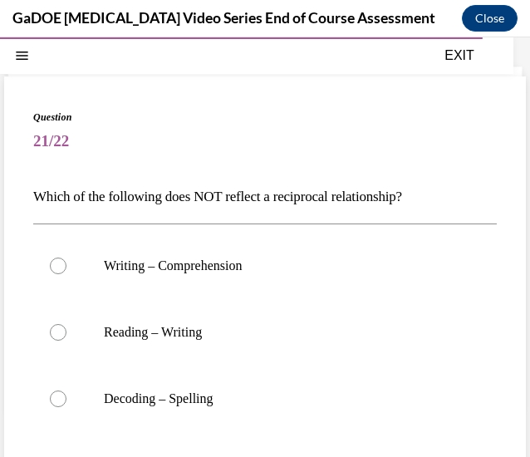
scroll to position [167, 0]
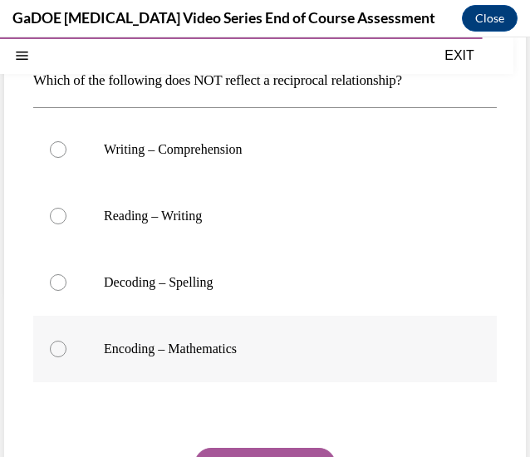
click at [210, 360] on label "Encoding – Mathematics" at bounding box center [265, 349] width 464 height 67
click at [67, 357] on input "Encoding – Mathematics" at bounding box center [58, 349] width 17 height 17
radio input "true"
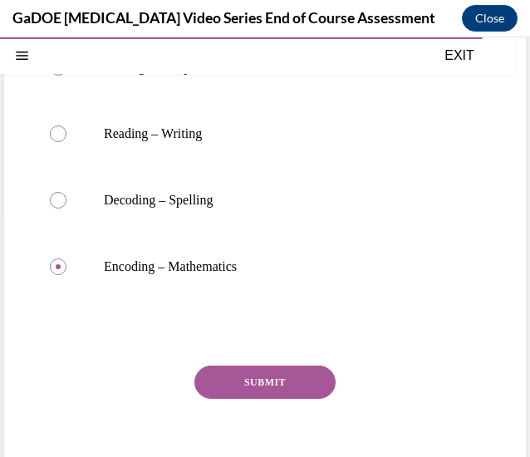
click at [214, 370] on button "SUBMIT" at bounding box center [265, 382] width 141 height 33
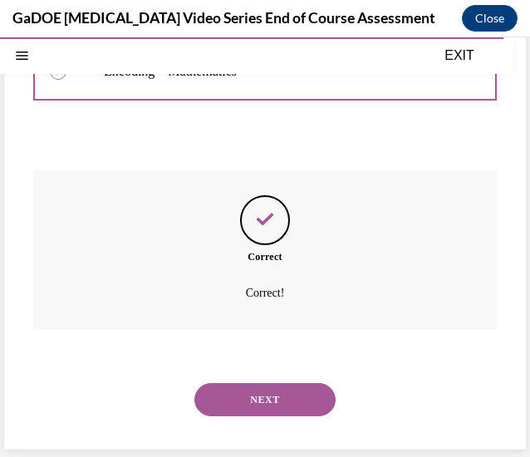
click at [229, 397] on button "NEXT" at bounding box center [265, 399] width 141 height 33
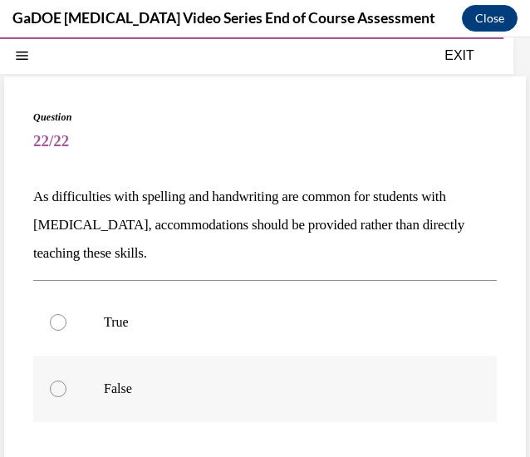
drag, startPoint x: 229, startPoint y: 397, endPoint x: 101, endPoint y: 392, distance: 129.0
click at [101, 392] on label "False" at bounding box center [265, 389] width 464 height 67
click at [67, 392] on input "False" at bounding box center [58, 389] width 17 height 17
radio input "true"
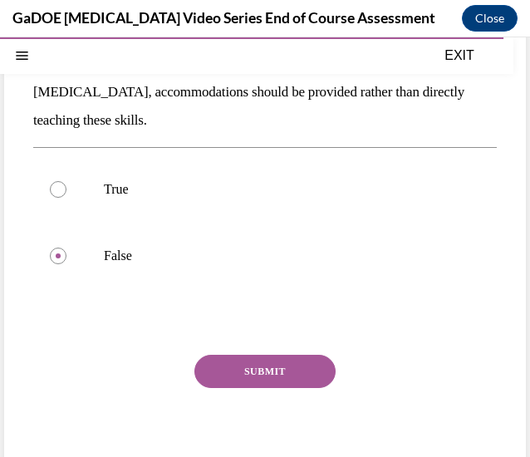
click at [219, 393] on div "SUBMIT NEXT" at bounding box center [265, 423] width 464 height 136
click at [216, 374] on button "SUBMIT" at bounding box center [265, 371] width 141 height 33
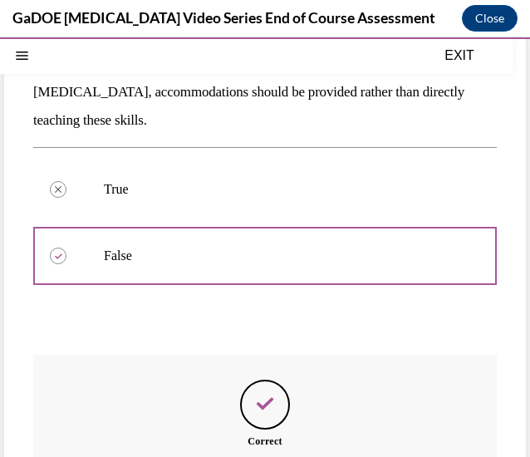
scroll to position [368, 0]
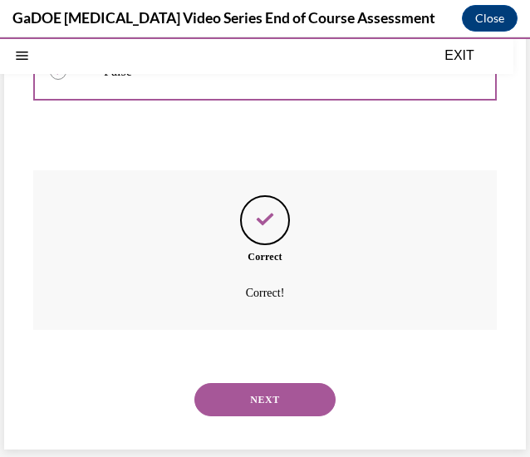
click at [216, 388] on button "NEXT" at bounding box center [265, 399] width 141 height 33
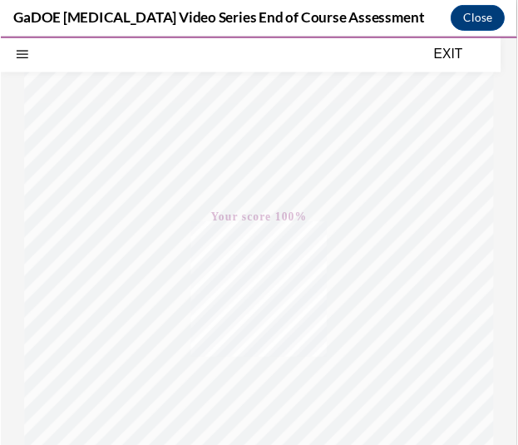
scroll to position [196, 0]
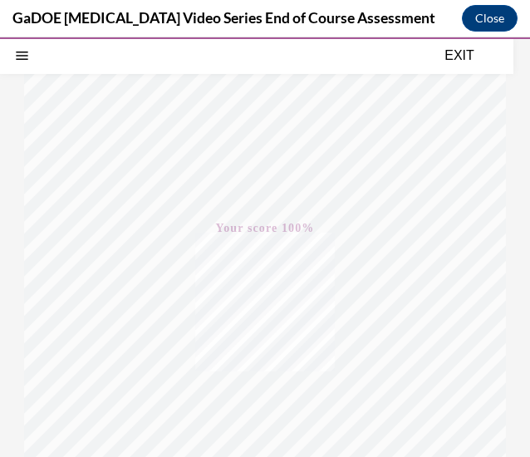
click at [461, 52] on button "EXIT" at bounding box center [460, 56] width 100 height 20
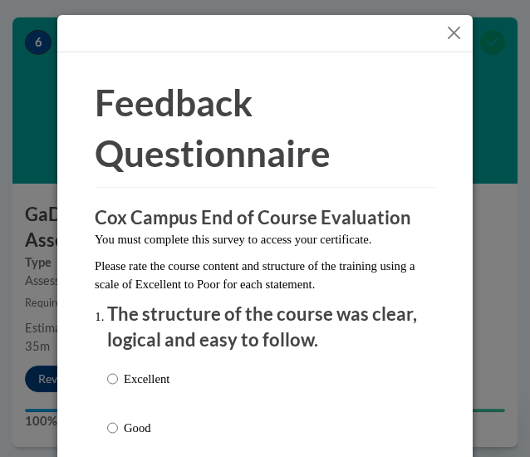
click at [452, 37] on button "Close" at bounding box center [454, 32] width 21 height 21
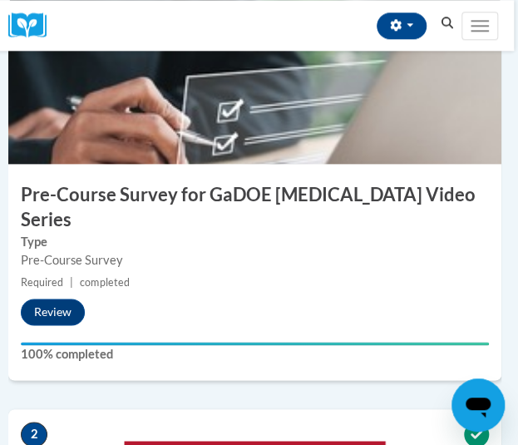
scroll to position [0, 4]
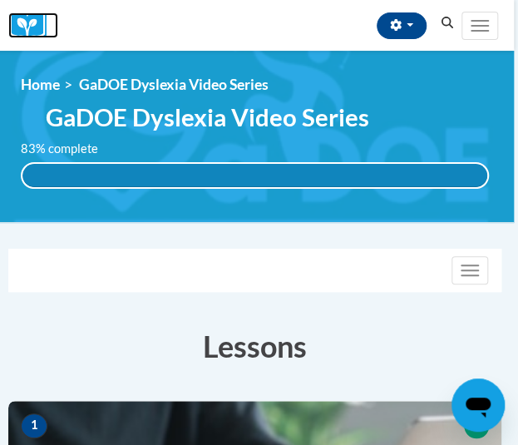
click at [36, 23] on img at bounding box center [33, 25] width 50 height 26
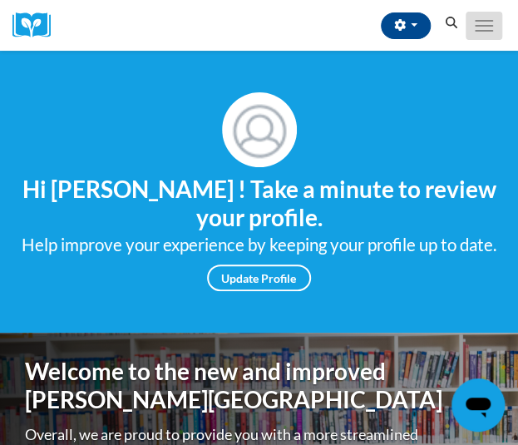
click at [483, 26] on button "Toggle navigation" at bounding box center [484, 26] width 37 height 28
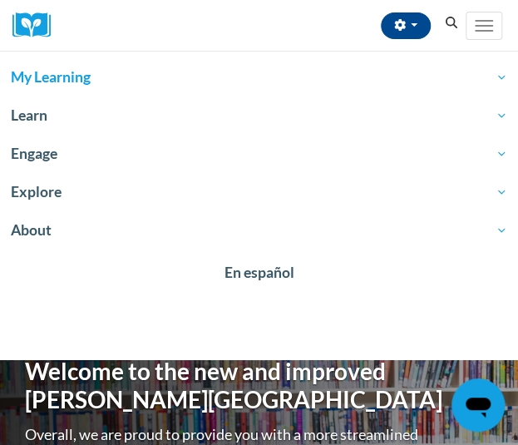
click at [83, 69] on span "My Learning" at bounding box center [259, 77] width 496 height 20
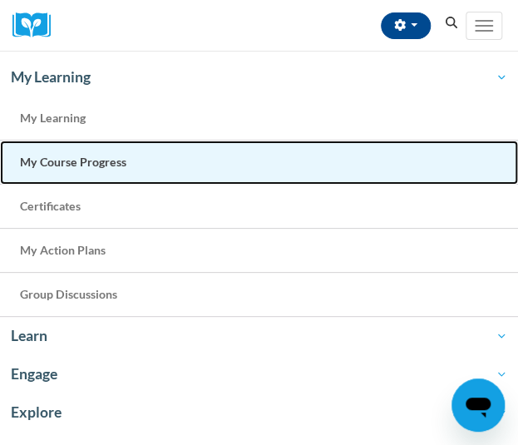
click at [62, 164] on span "My Course Progress" at bounding box center [73, 162] width 106 height 14
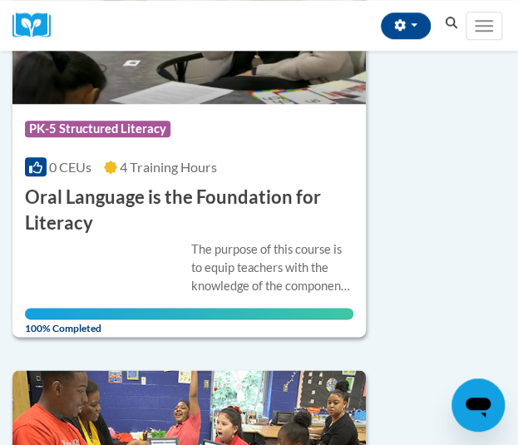
scroll to position [224, 0]
